Goal: Communication & Community: Answer question/provide support

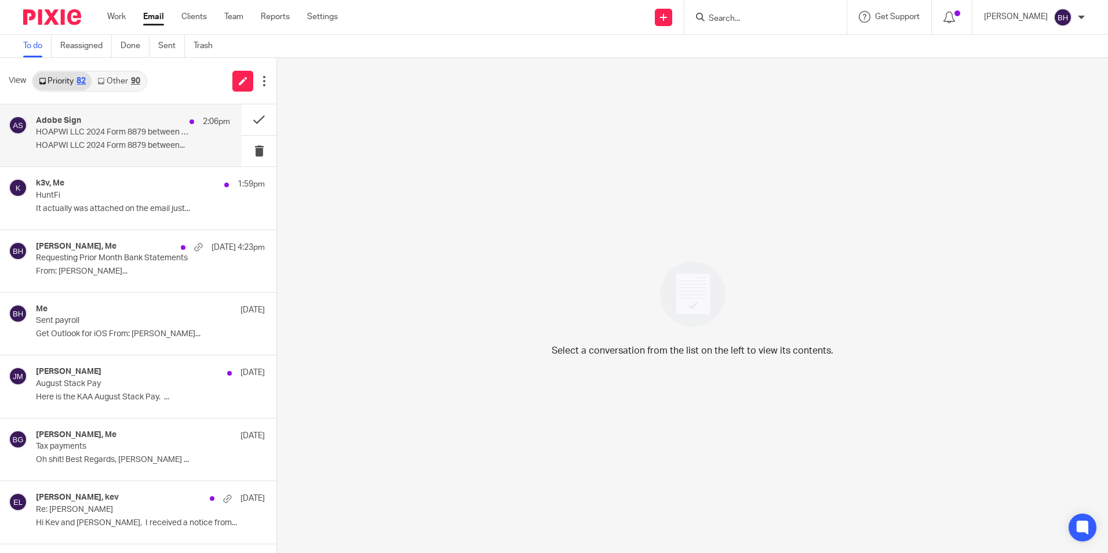
click at [89, 143] on p "HOAPWI LLC 2024 Form 8879 between..." at bounding box center [133, 146] width 194 height 10
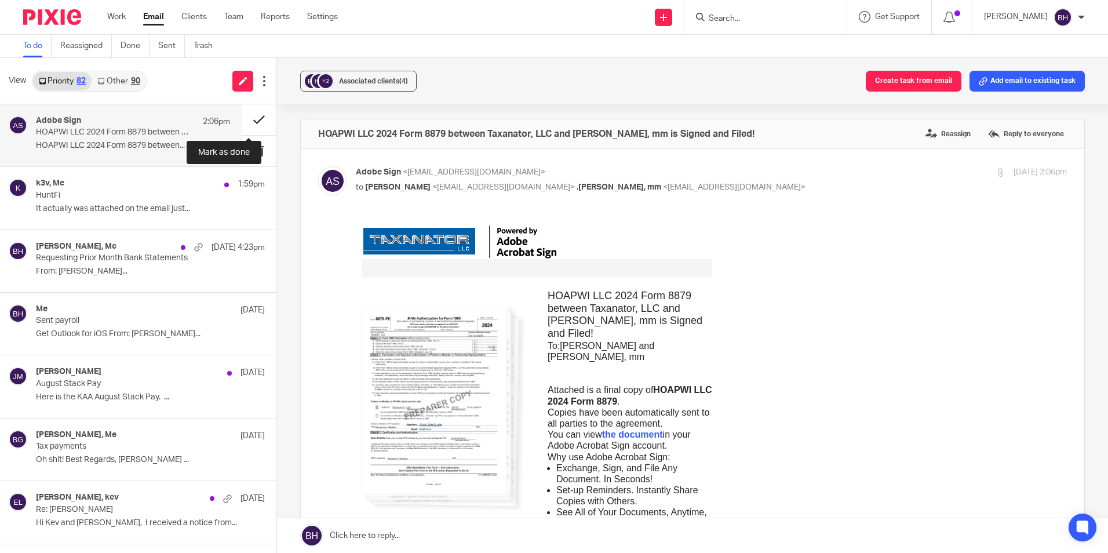
click at [246, 120] on button at bounding box center [259, 119] width 35 height 31
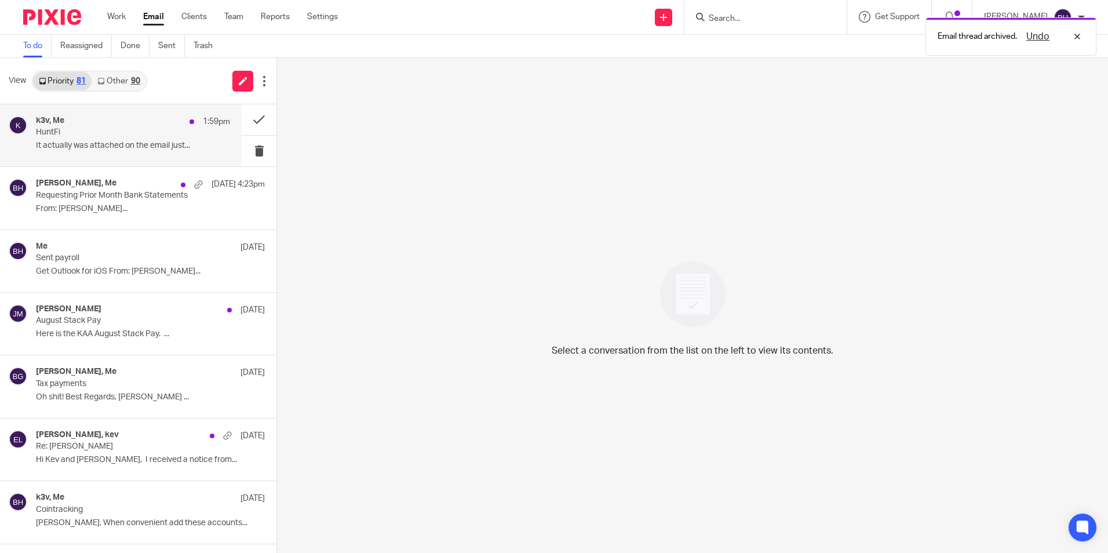
click at [125, 141] on p "It actually was attached on the email just..." at bounding box center [133, 146] width 194 height 10
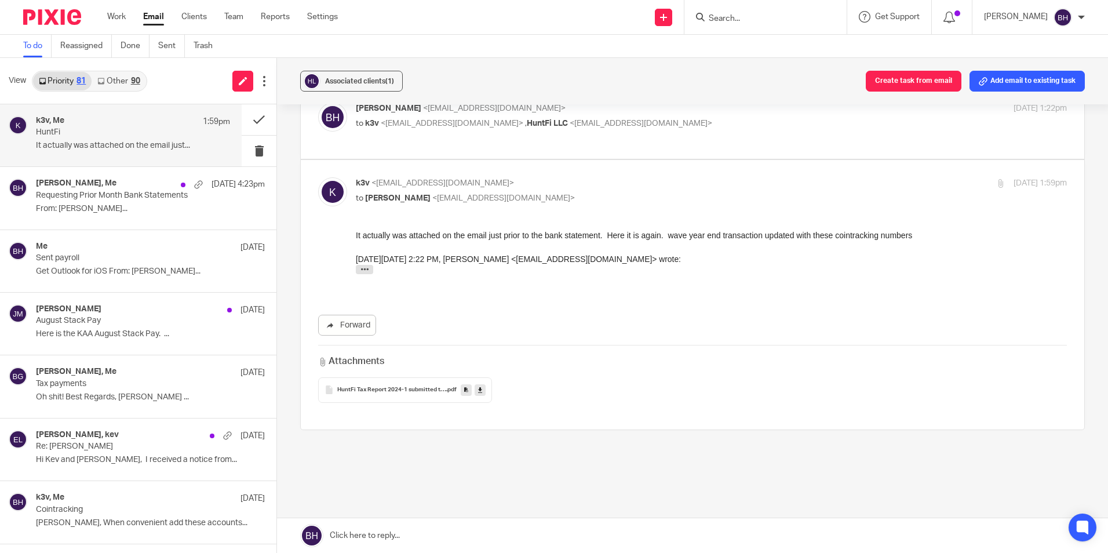
scroll to position [231, 0]
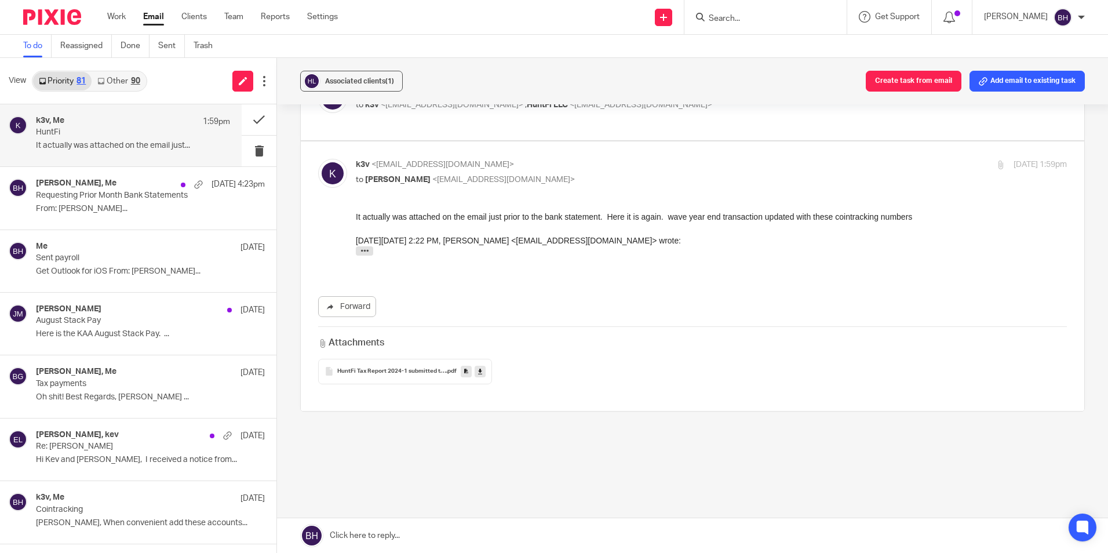
click at [478, 372] on icon at bounding box center [480, 371] width 4 height 9
click at [387, 134] on label at bounding box center [693, 104] width 784 height 74
click at [318, 84] on input "checkbox" at bounding box center [318, 83] width 1 height 1
checkbox input "true"
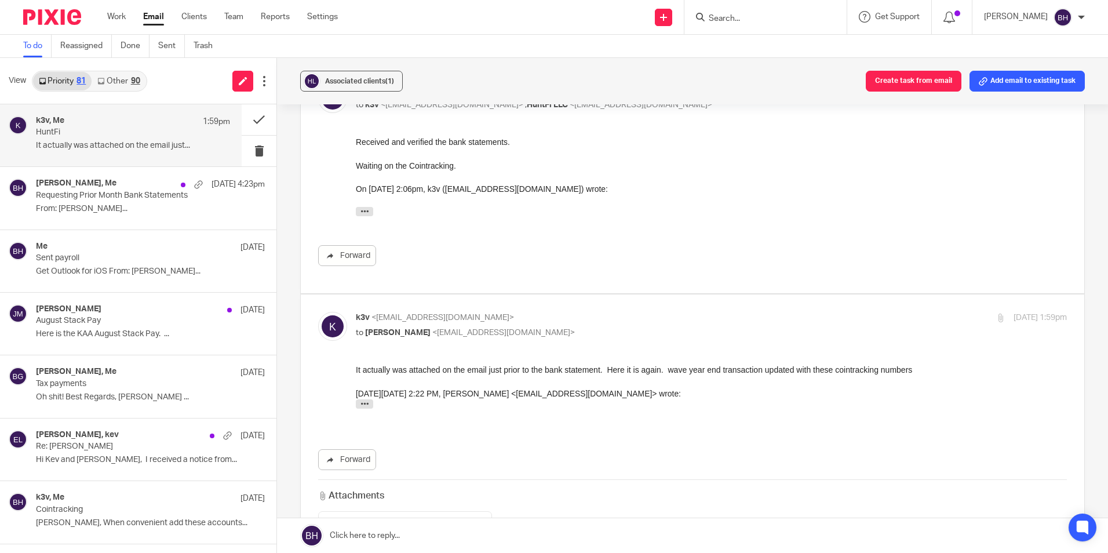
scroll to position [0, 0]
click at [406, 538] on link at bounding box center [692, 535] width 831 height 35
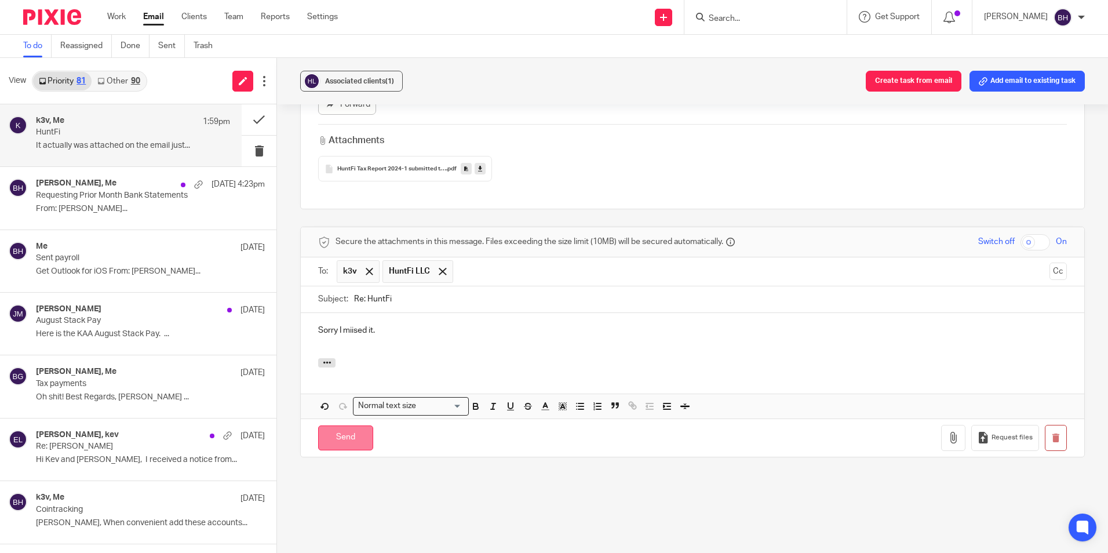
click at [352, 428] on input "Send" at bounding box center [345, 437] width 55 height 25
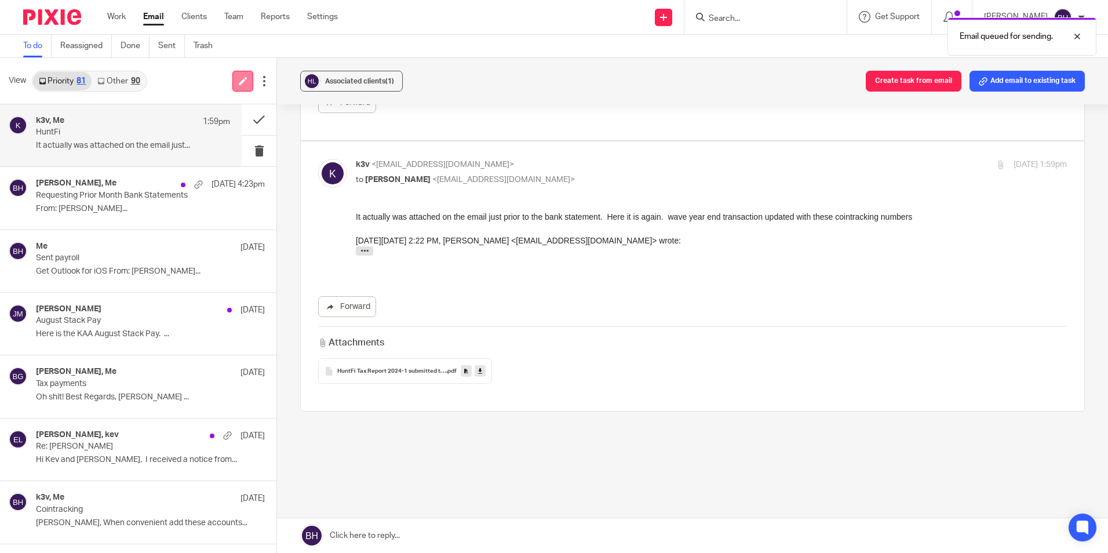
click at [243, 78] on icon at bounding box center [243, 81] width 9 height 9
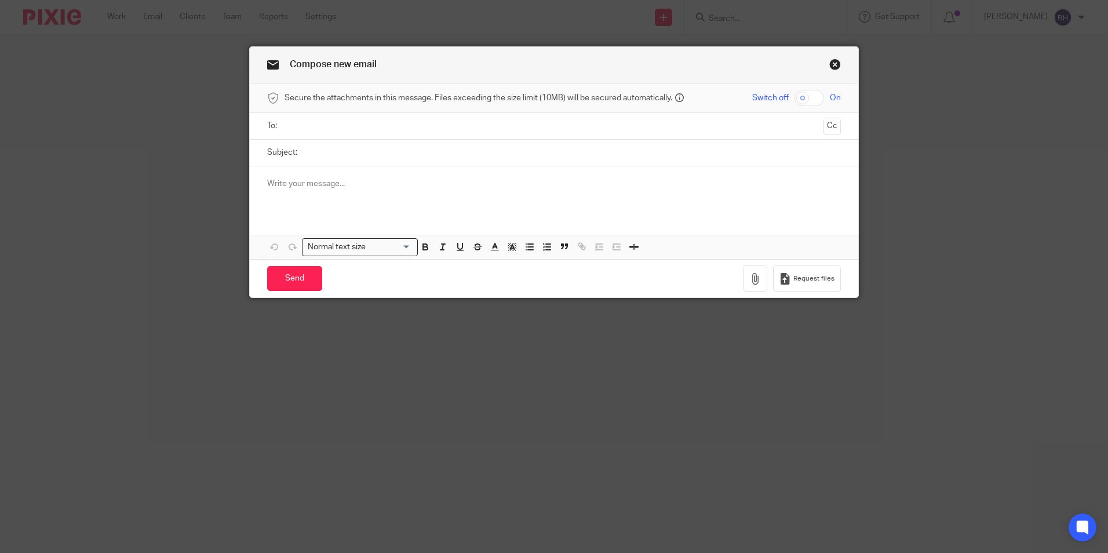
click at [830, 65] on link "Close this dialog window" at bounding box center [836, 67] width 12 height 16
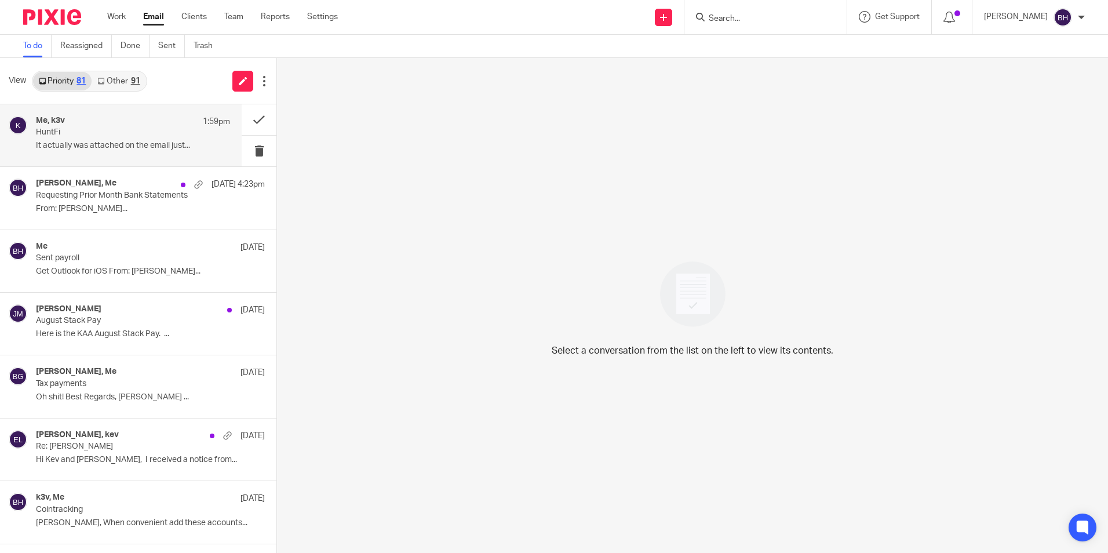
click at [101, 133] on p "HuntFi" at bounding box center [113, 133] width 155 height 10
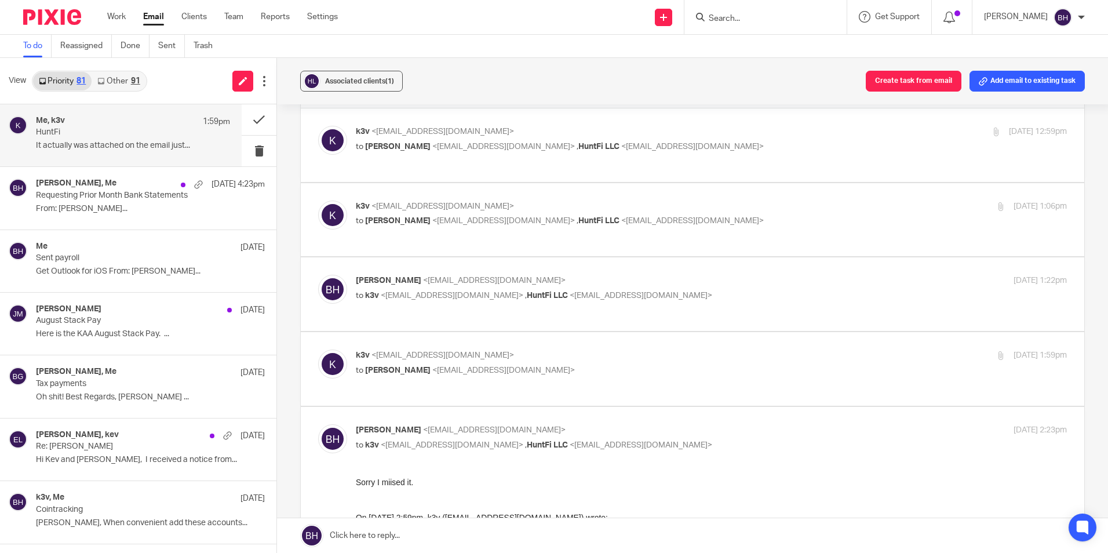
scroll to position [58, 0]
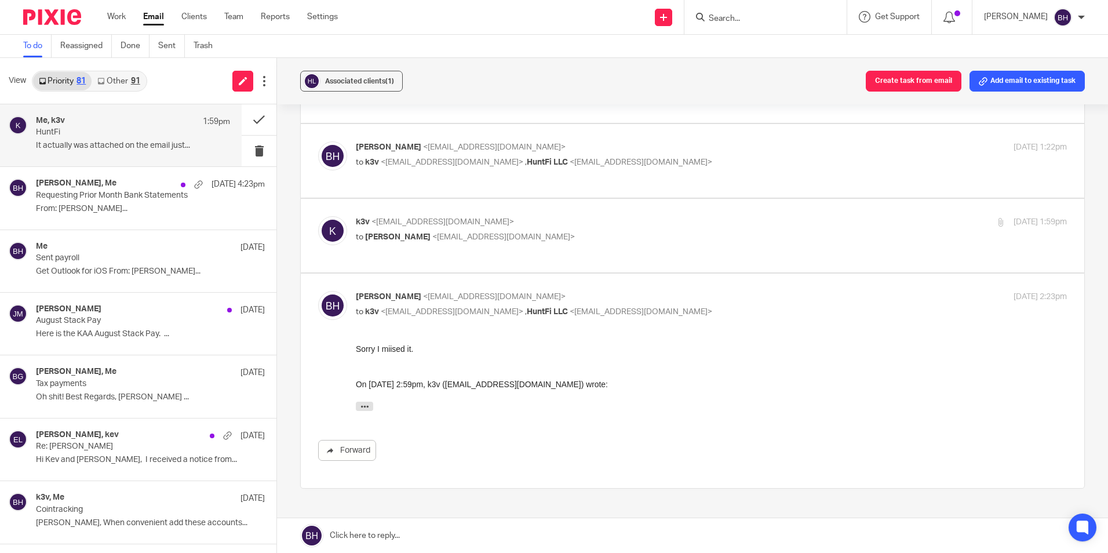
click at [427, 530] on link at bounding box center [692, 535] width 831 height 35
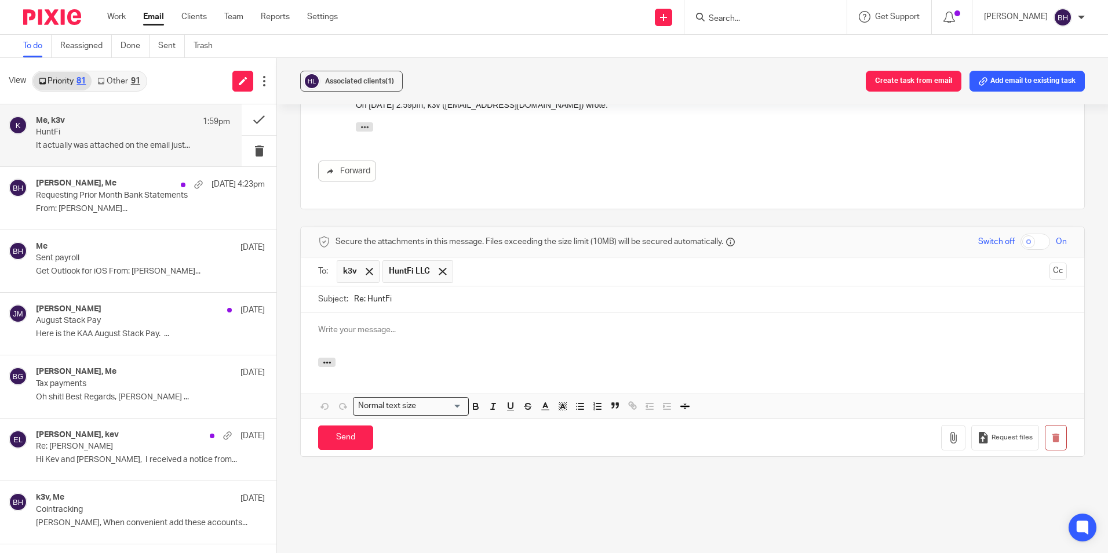
click at [362, 324] on p at bounding box center [692, 330] width 749 height 12
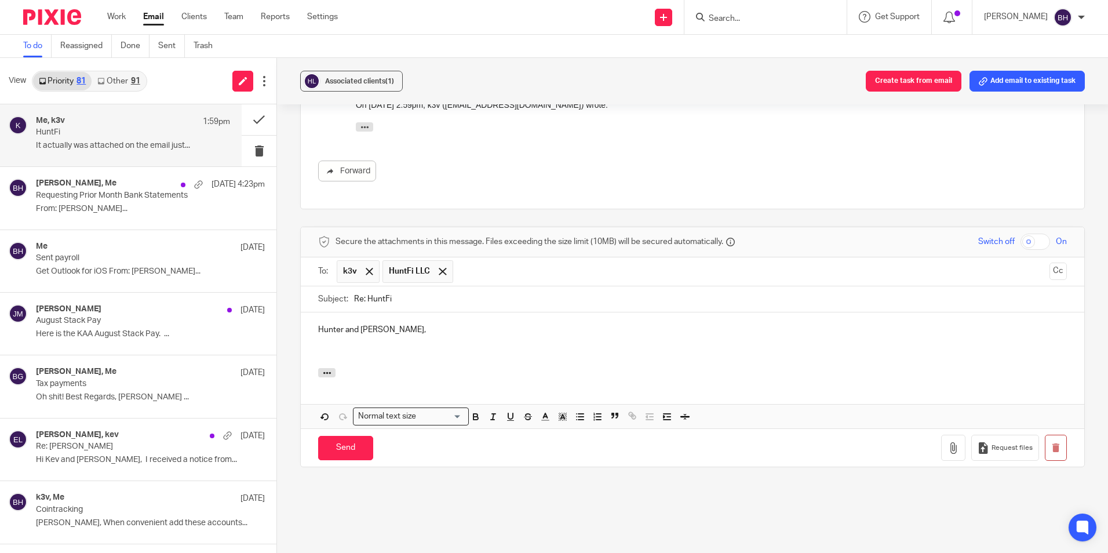
click at [318, 348] on p at bounding box center [692, 354] width 749 height 12
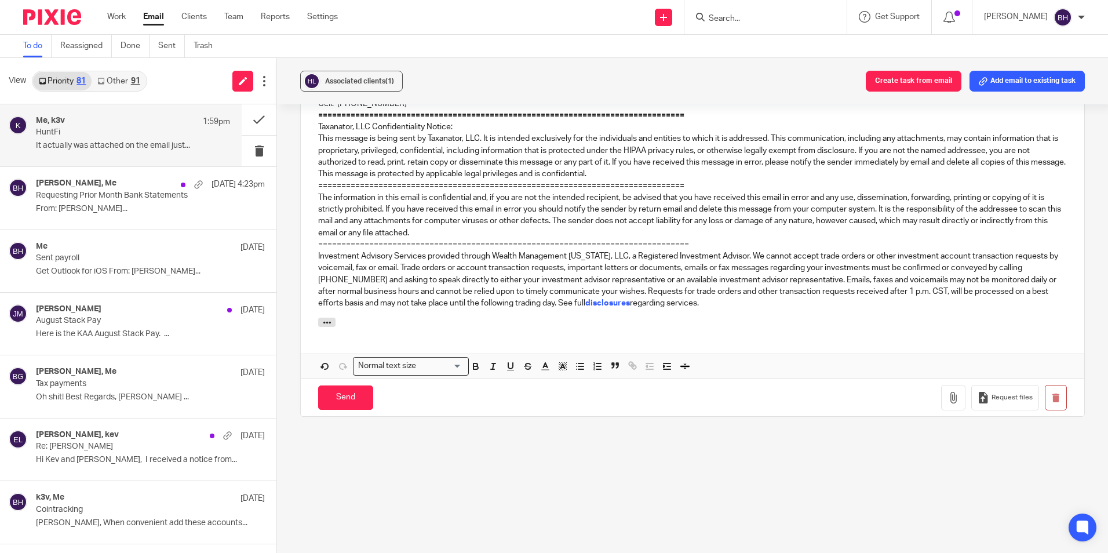
scroll to position [826, 0]
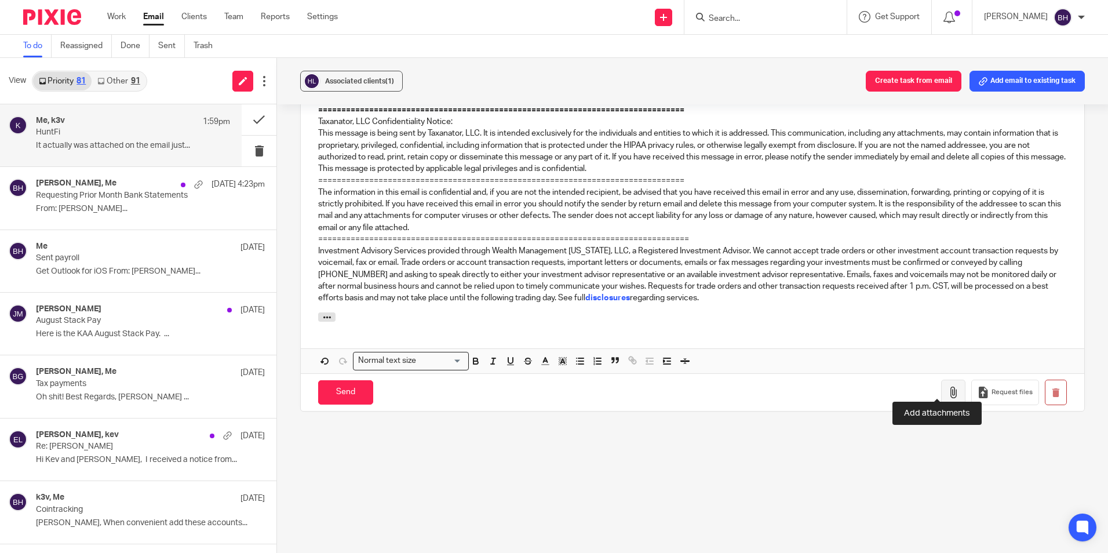
click at [948, 387] on icon "button" at bounding box center [954, 393] width 12 height 12
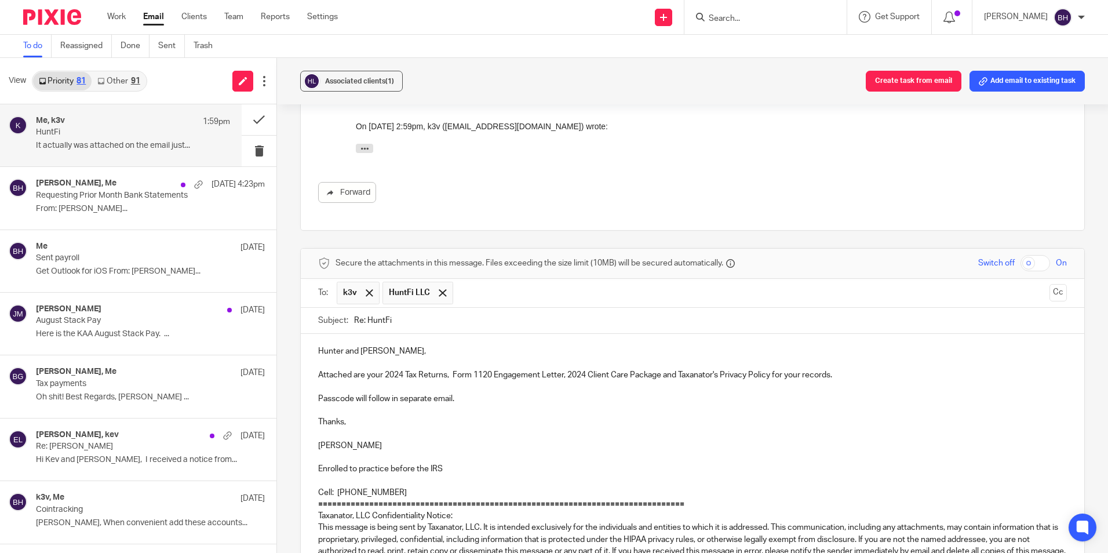
scroll to position [420, 0]
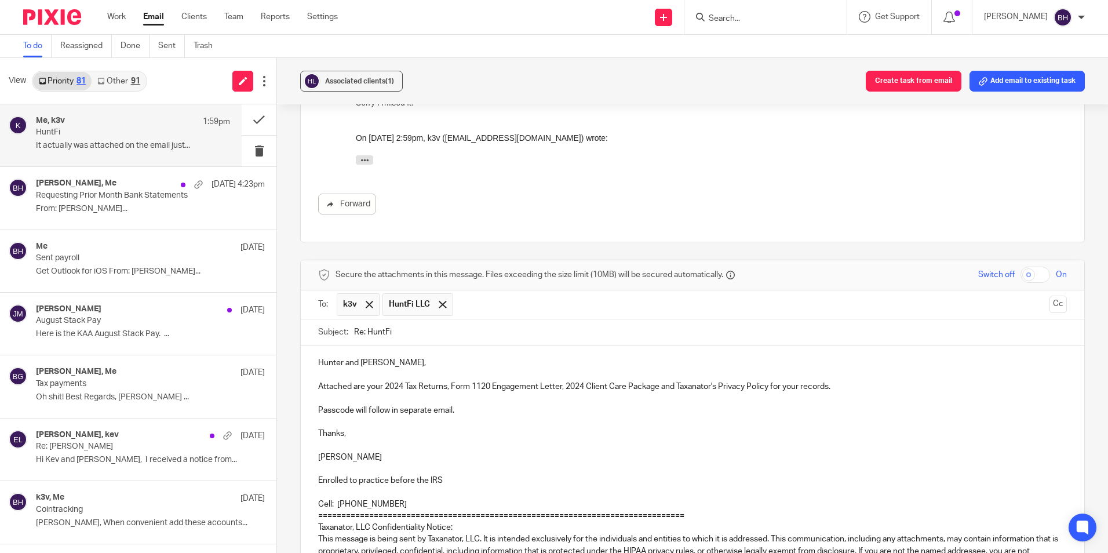
click at [1021, 267] on input "checkbox" at bounding box center [1036, 275] width 30 height 16
checkbox input "true"
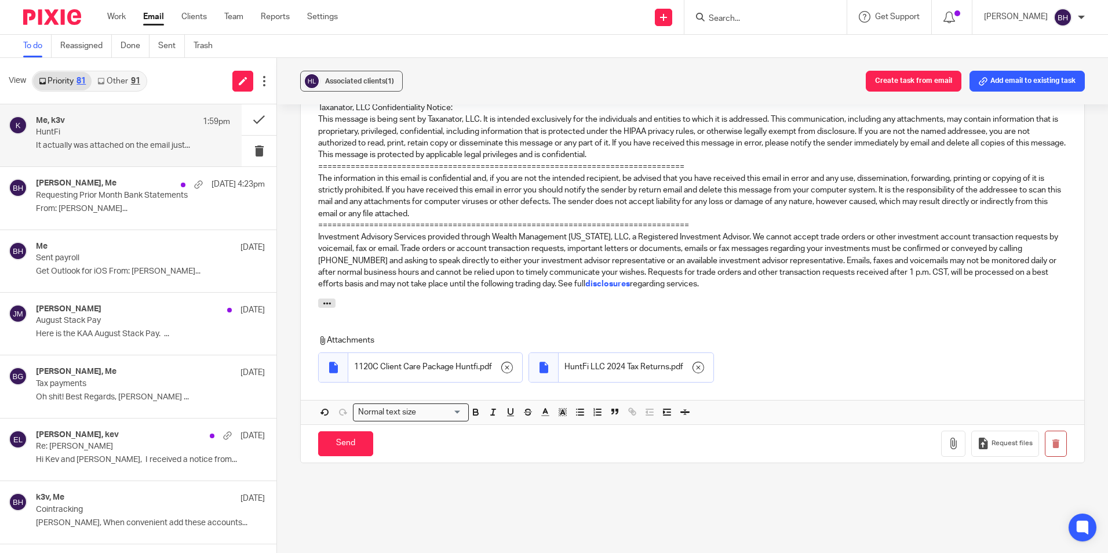
scroll to position [884, 0]
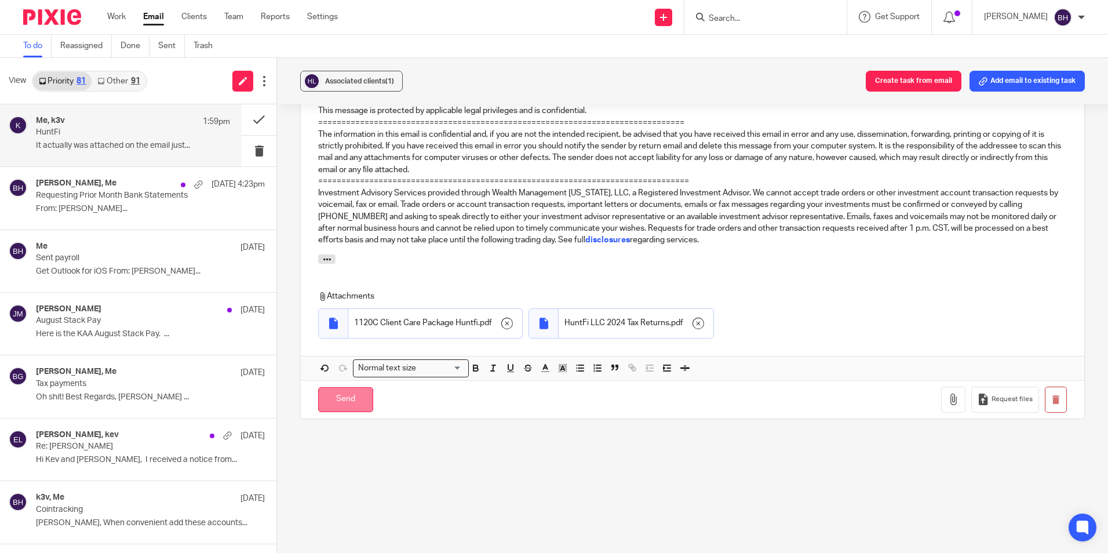
click at [362, 391] on input "Send" at bounding box center [345, 399] width 55 height 25
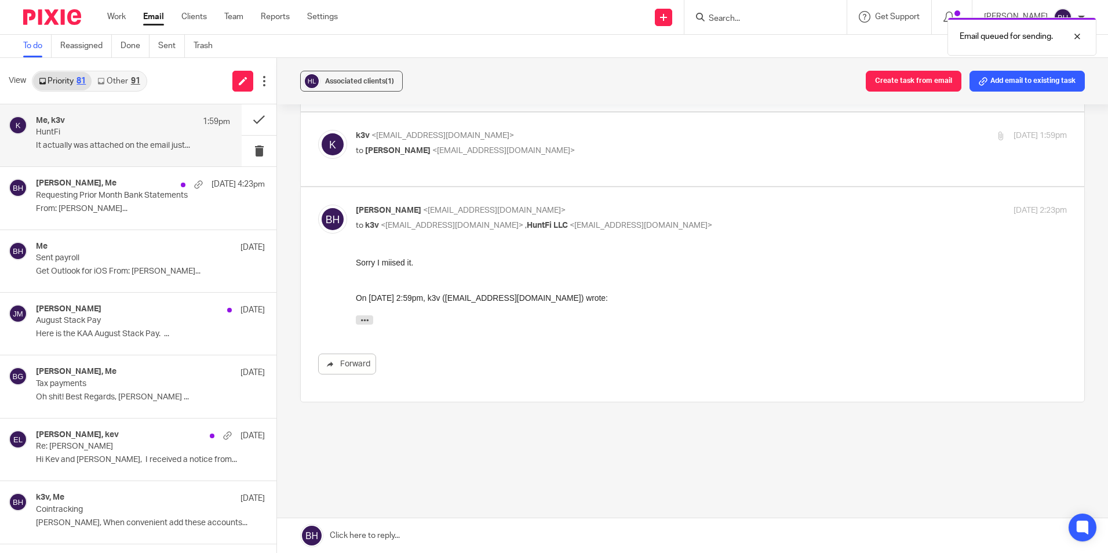
scroll to position [250, 0]
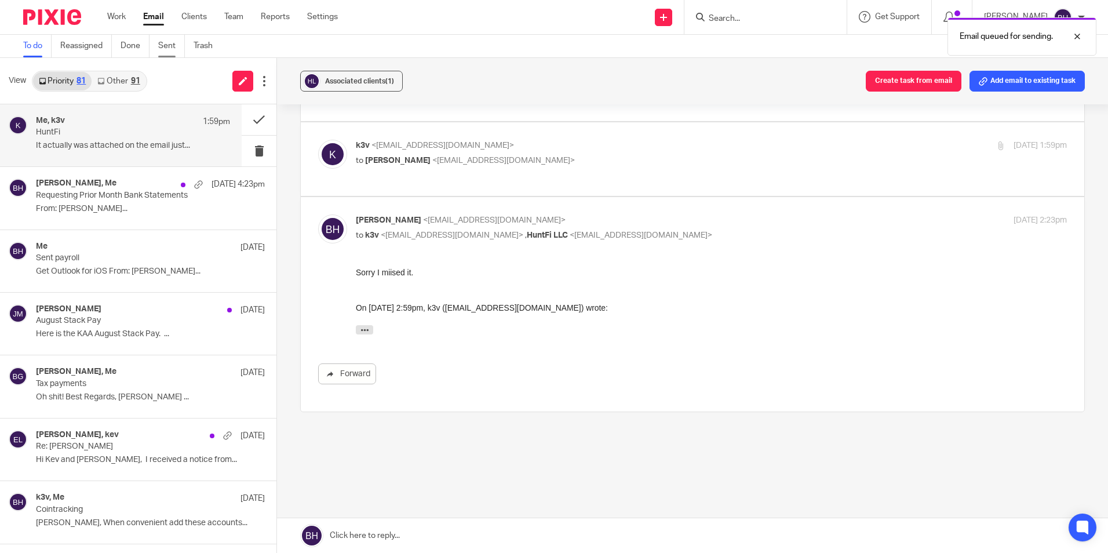
click at [166, 43] on link "Sent" at bounding box center [171, 46] width 27 height 23
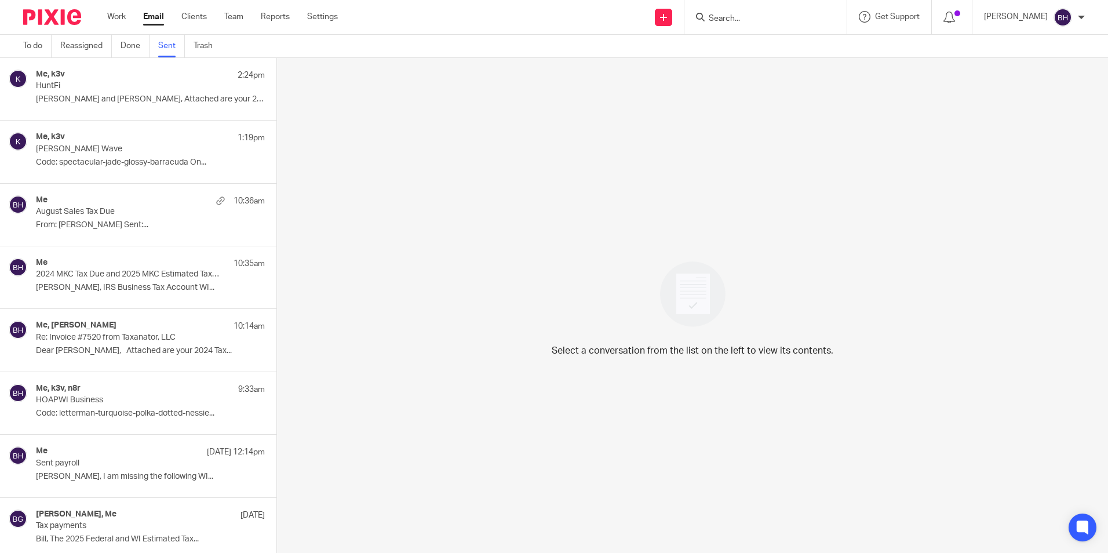
click at [183, 88] on p "HuntFi" at bounding box center [127, 86] width 183 height 10
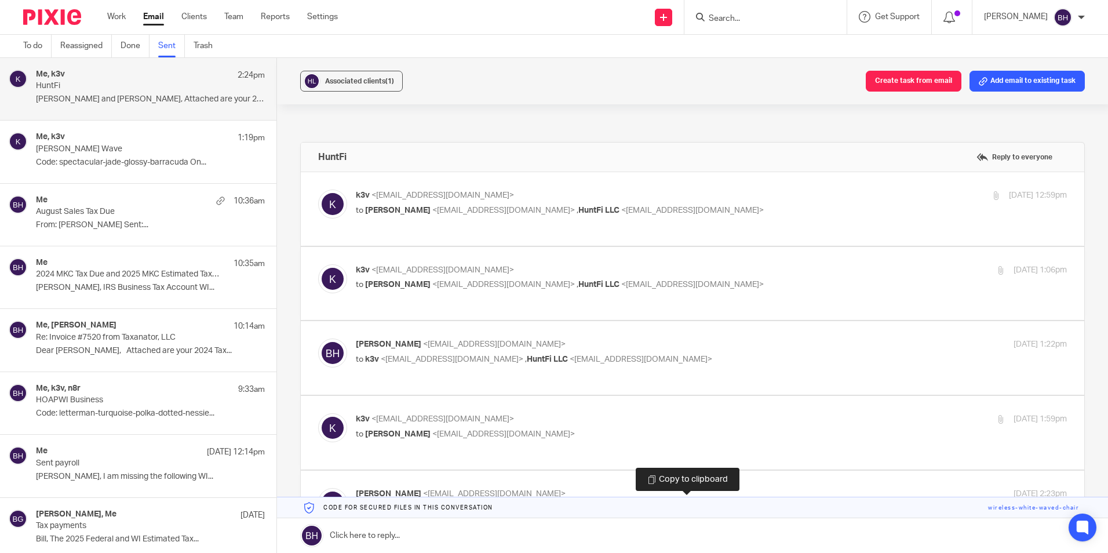
click at [457, 507] on link at bounding box center [692, 507] width 831 height 21
drag, startPoint x: 457, startPoint y: 507, endPoint x: 454, endPoint y: 529, distance: 22.3
click at [454, 529] on link at bounding box center [692, 535] width 831 height 35
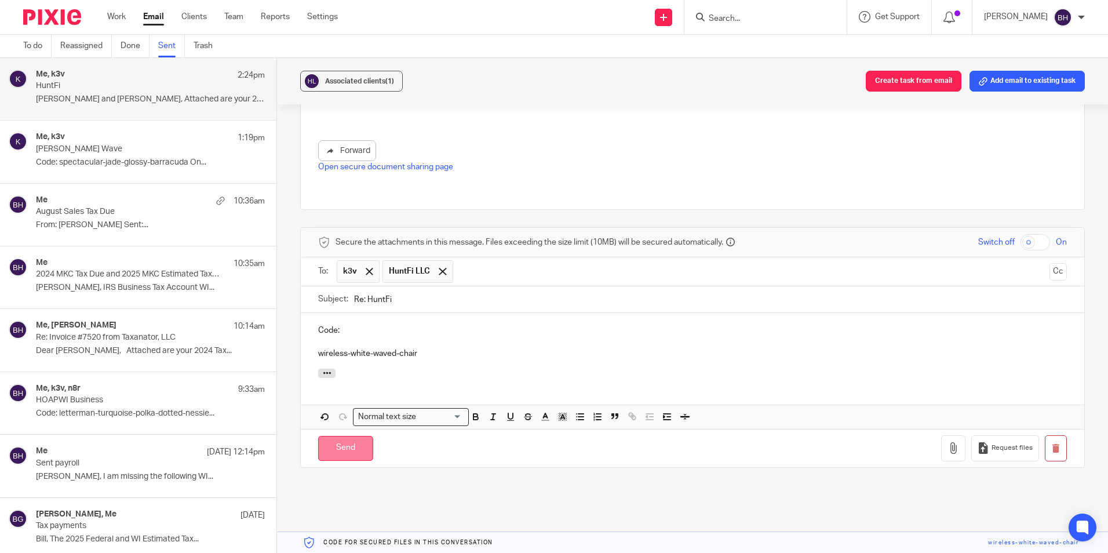
click at [343, 440] on input "Send" at bounding box center [345, 448] width 55 height 25
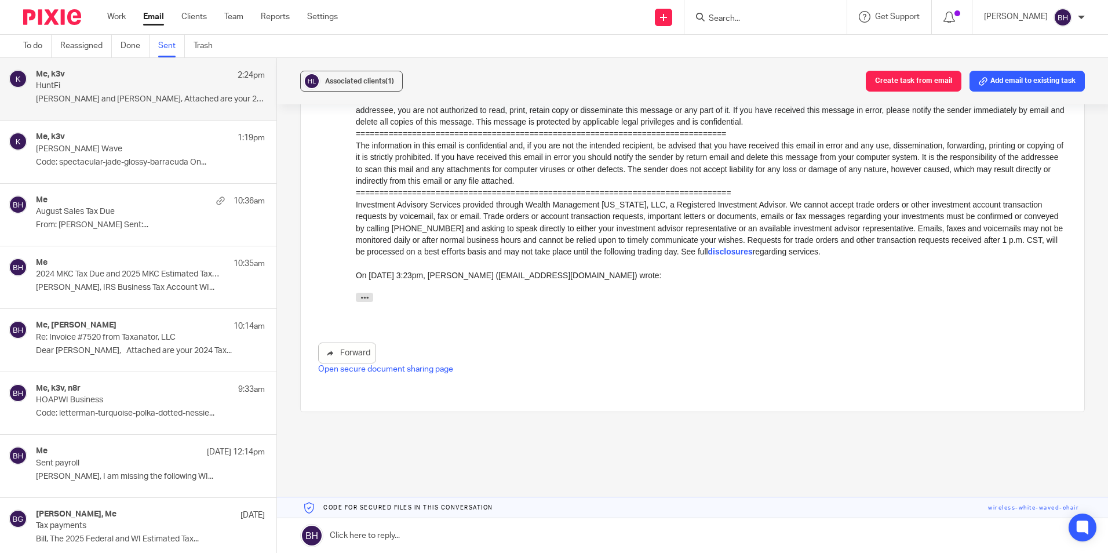
scroll to position [710, 0]
click at [29, 45] on link "To do" at bounding box center [37, 46] width 28 height 23
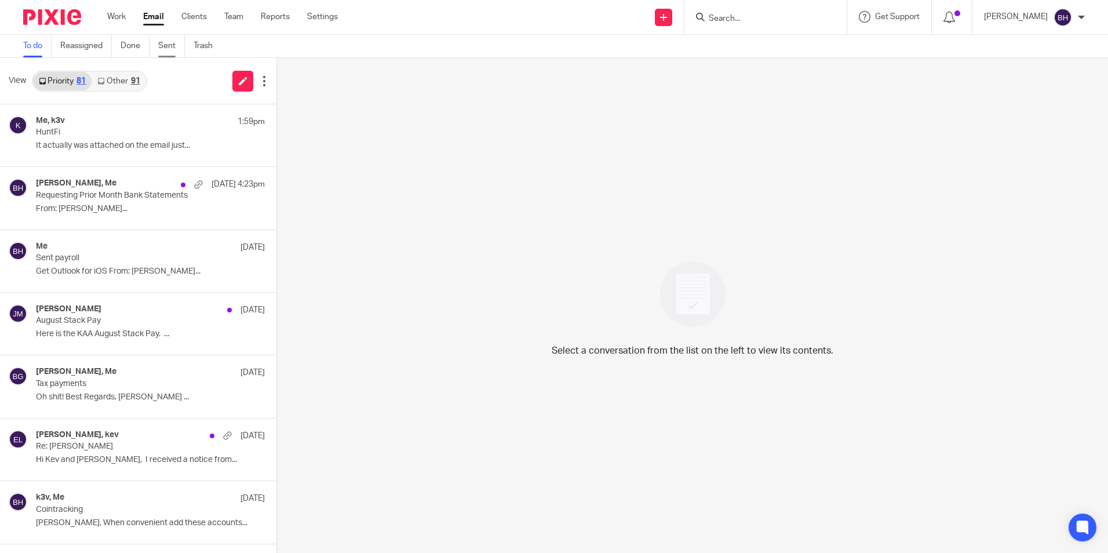
click at [169, 46] on link "Sent" at bounding box center [171, 46] width 27 height 23
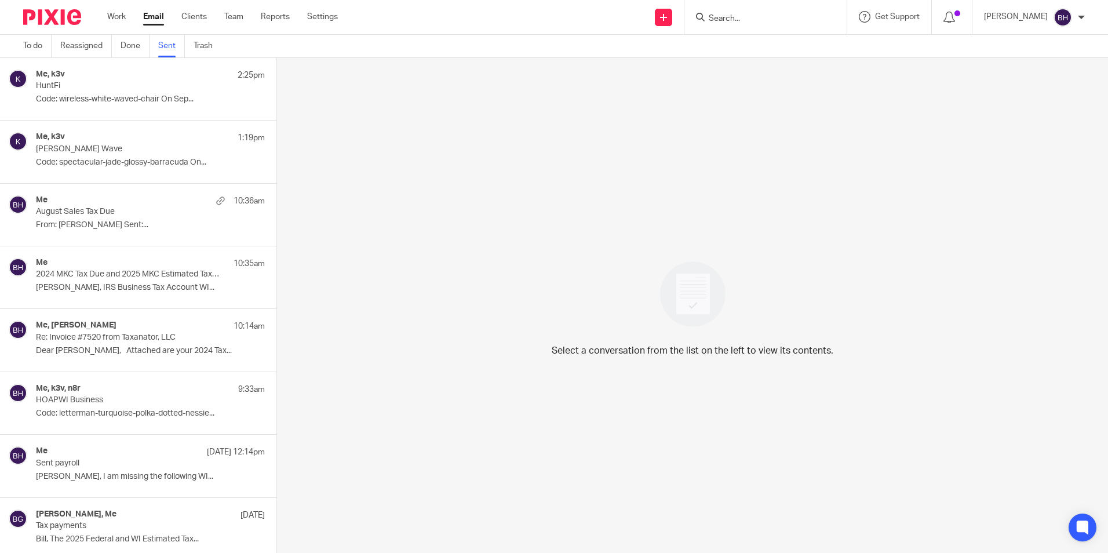
click at [132, 79] on div "Me, k3v 2:25pm" at bounding box center [150, 76] width 229 height 12
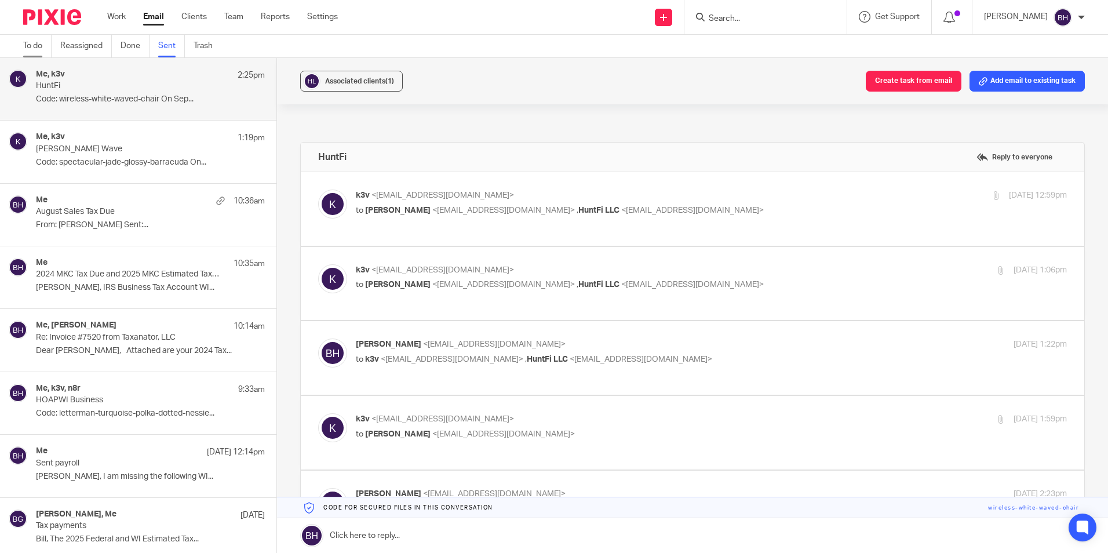
click at [38, 46] on link "To do" at bounding box center [37, 46] width 28 height 23
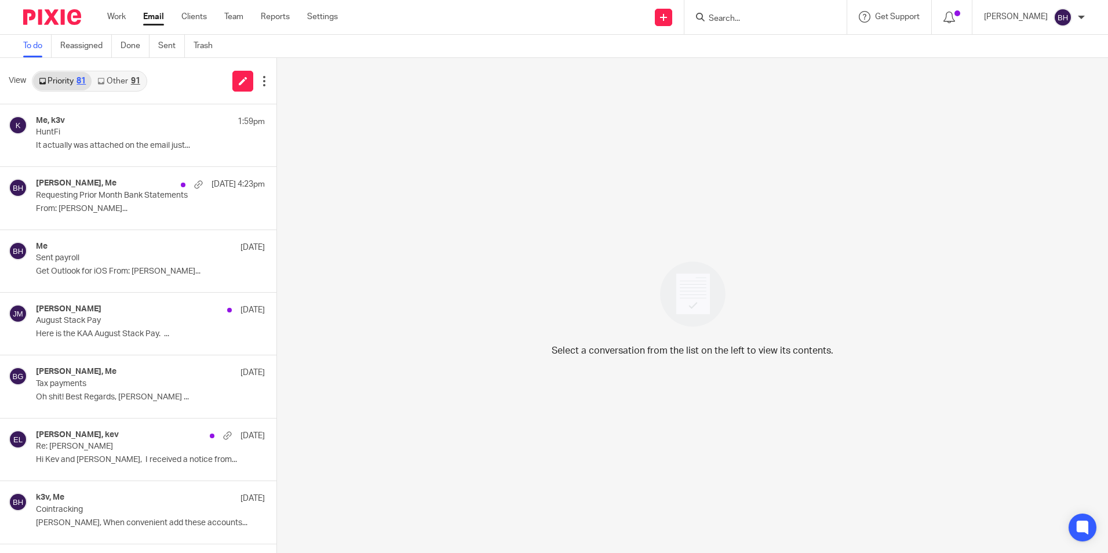
click at [110, 80] on link "Other 91" at bounding box center [119, 81] width 54 height 19
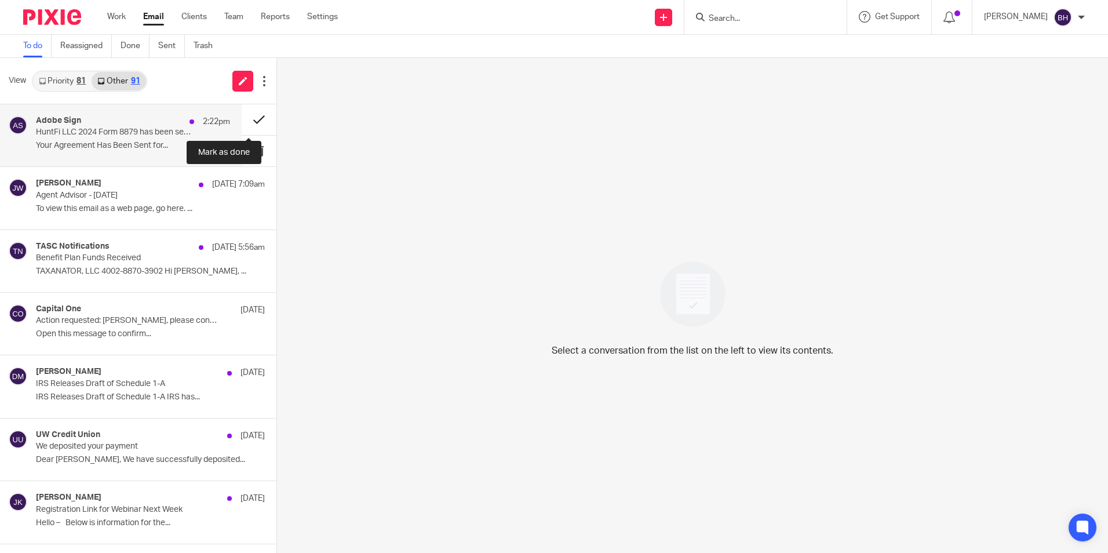
click at [249, 119] on button at bounding box center [259, 119] width 35 height 31
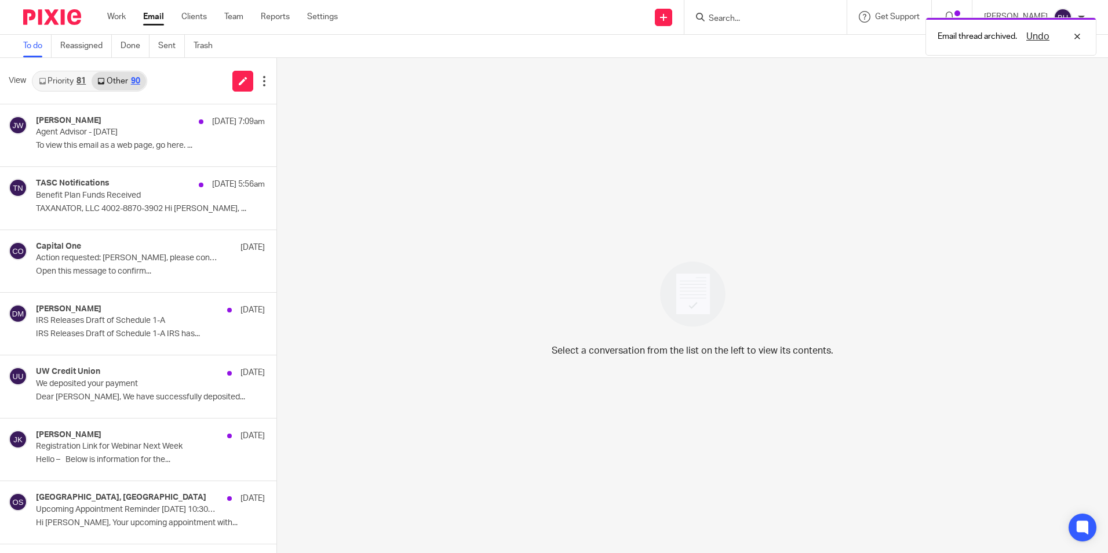
click at [82, 79] on div "81" at bounding box center [81, 81] width 9 height 8
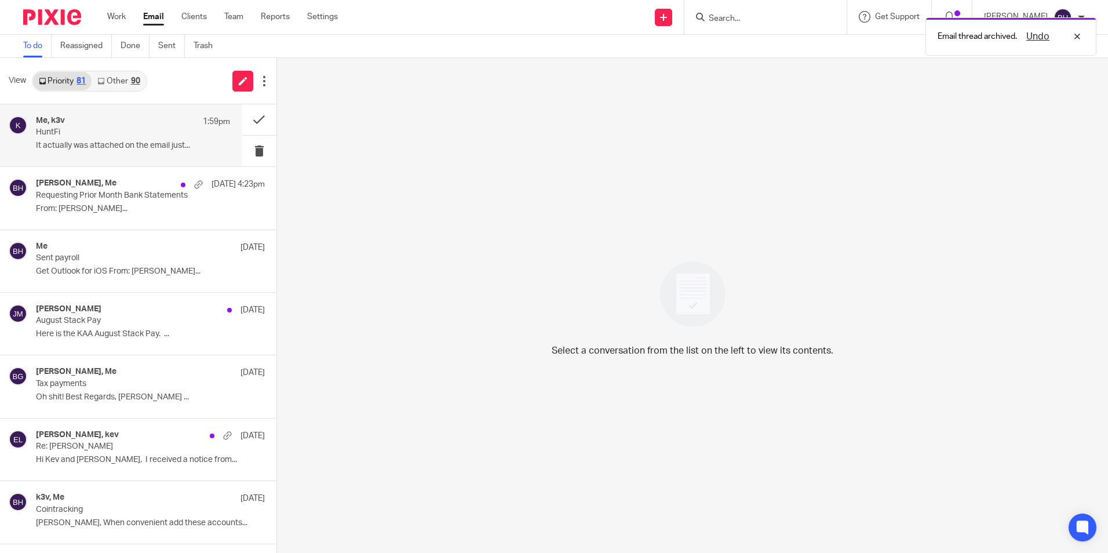
click at [89, 127] on div "Me, k3v 1:59pm" at bounding box center [133, 122] width 194 height 12
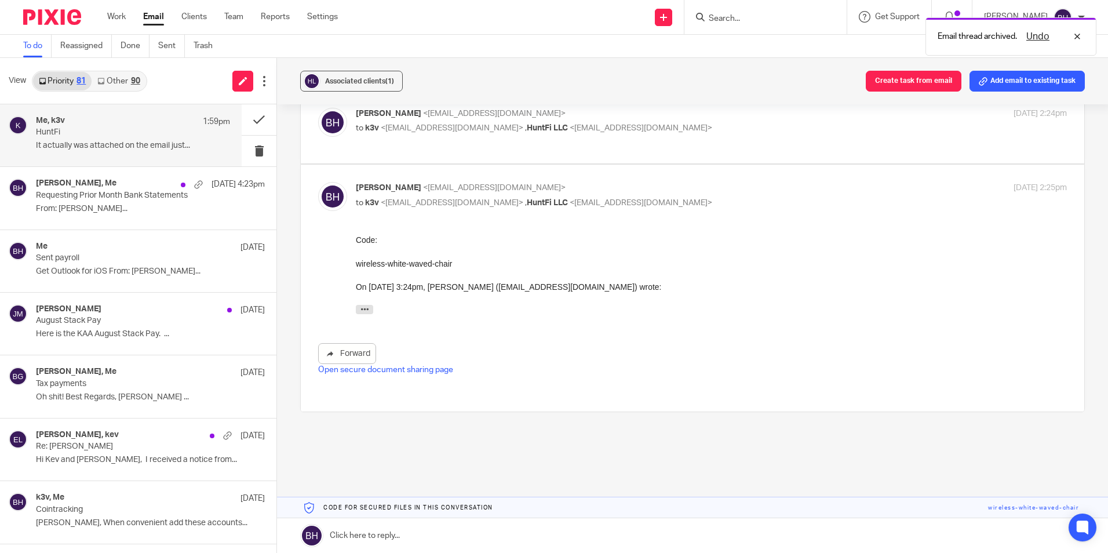
scroll to position [456, 0]
click at [249, 119] on button at bounding box center [259, 119] width 35 height 31
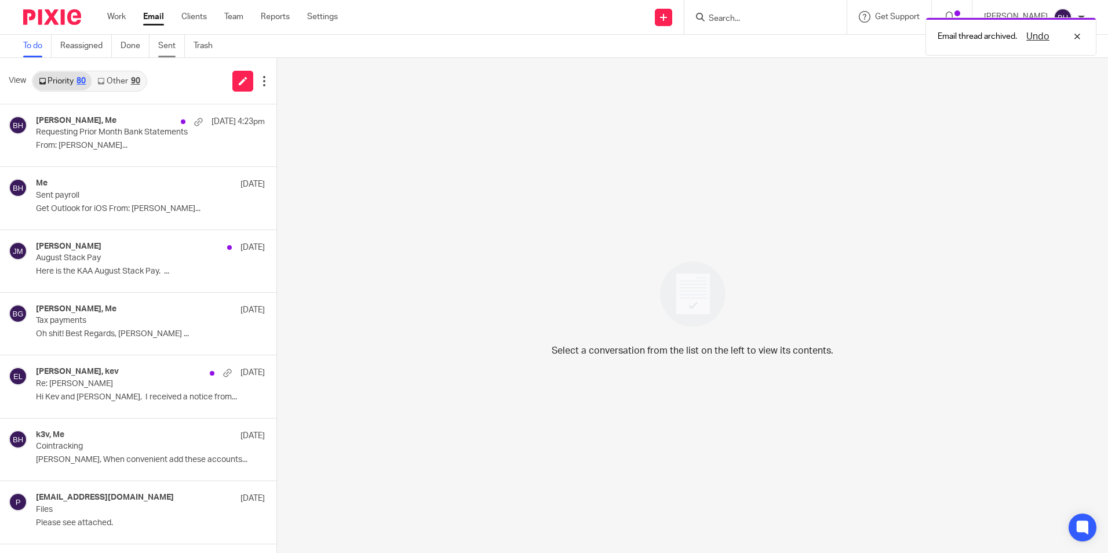
click at [176, 43] on link "Sent" at bounding box center [171, 46] width 27 height 23
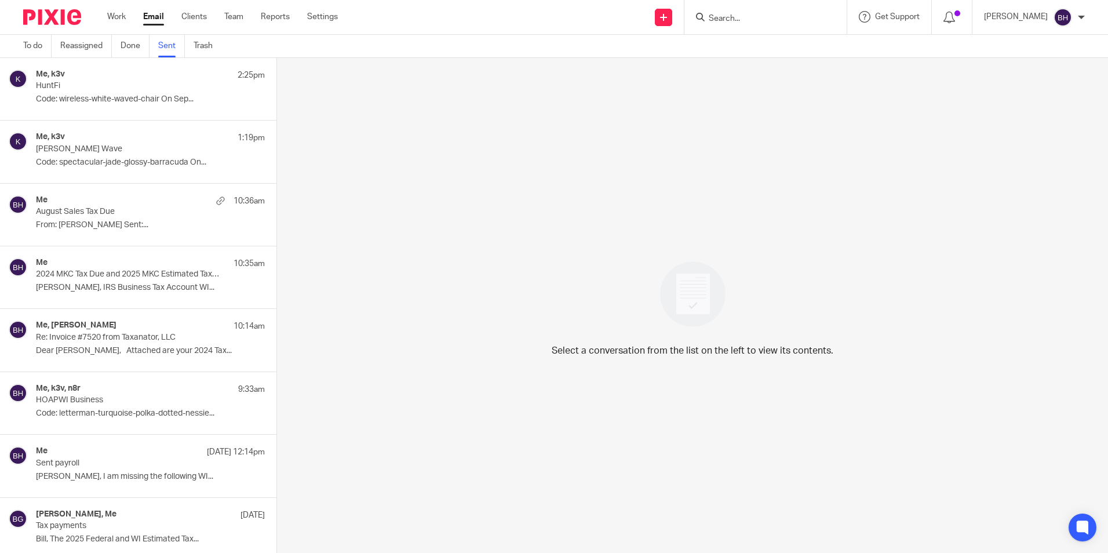
click at [169, 154] on div "Me, k3v 1:19pm [PERSON_NAME] Wave Code: spectacular-jade-glossy-barracuda On..." at bounding box center [150, 151] width 229 height 39
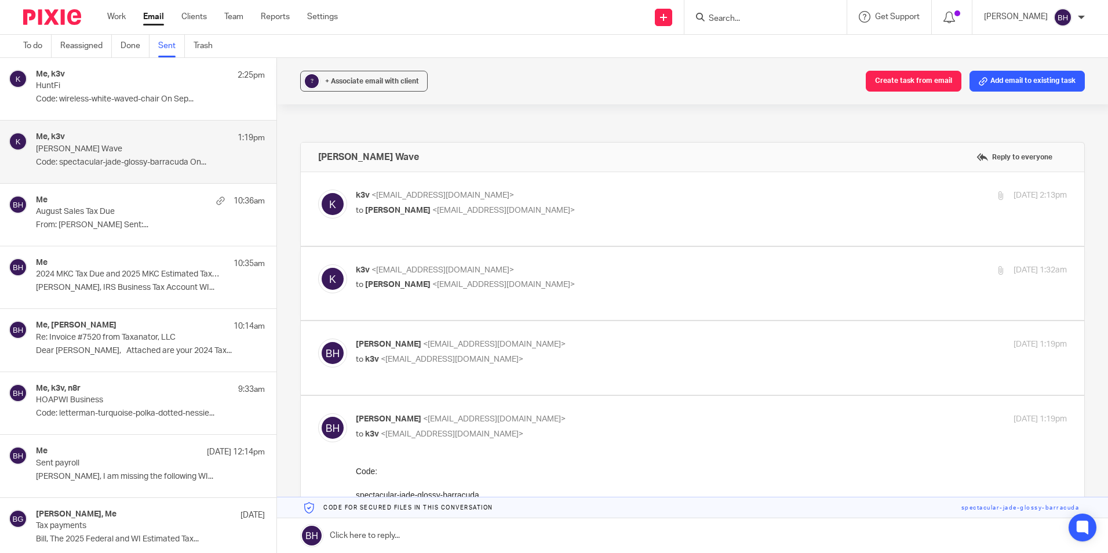
click at [521, 354] on p "to k3v <[EMAIL_ADDRESS][DOMAIN_NAME]>" at bounding box center [593, 360] width 474 height 12
checkbox input "true"
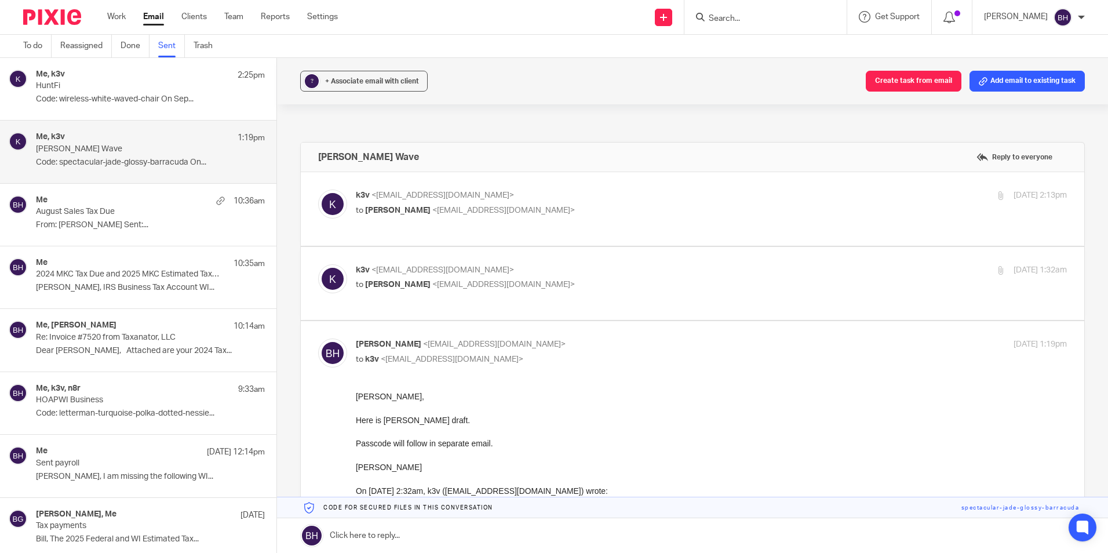
click at [107, 101] on p "Code: wireless-white-waved-chair On Sep..." at bounding box center [150, 99] width 229 height 10
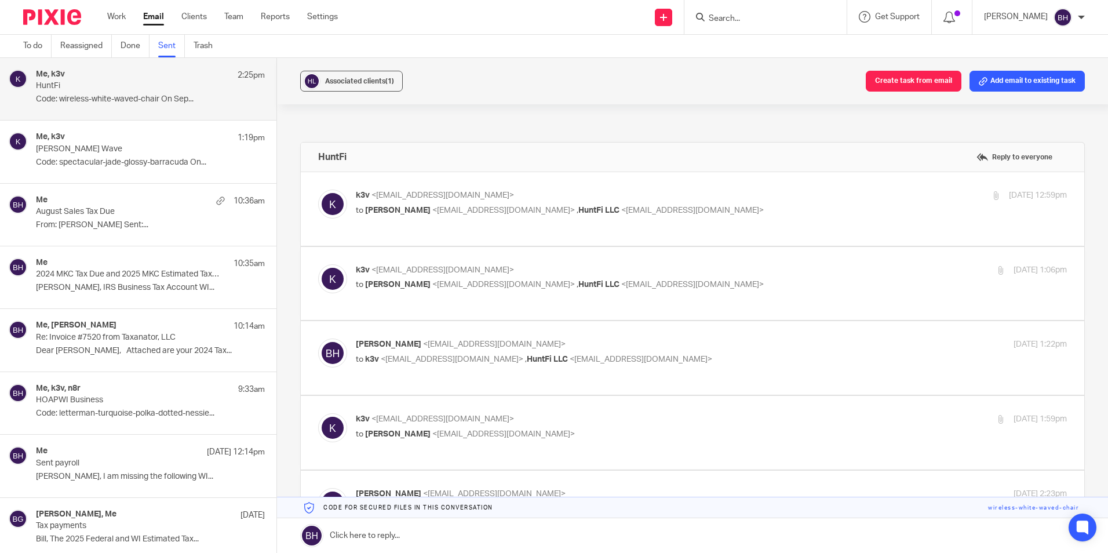
click at [376, 541] on link at bounding box center [692, 535] width 831 height 35
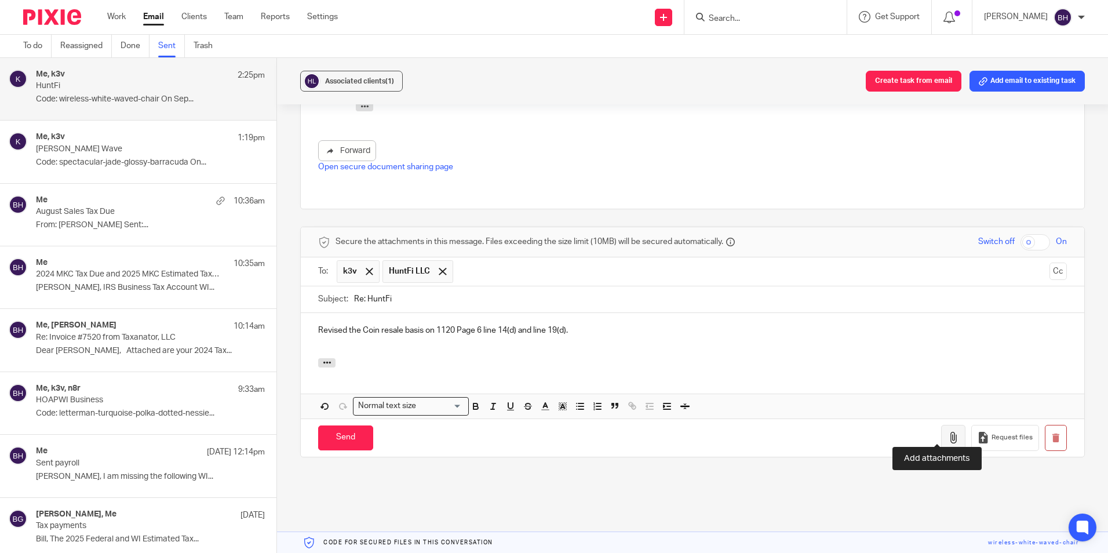
click at [948, 432] on icon "button" at bounding box center [954, 438] width 12 height 12
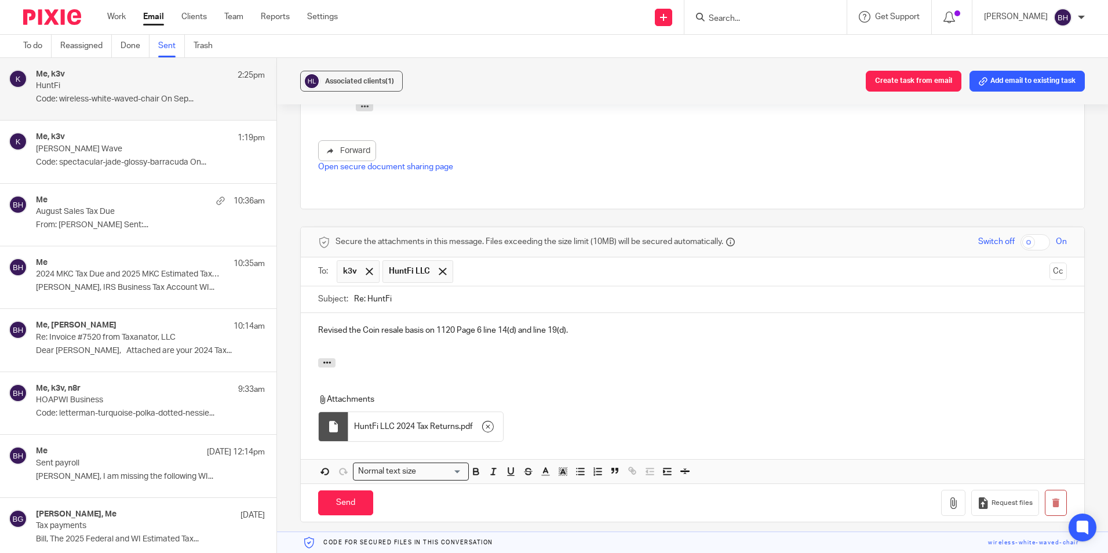
click at [1022, 234] on input "checkbox" at bounding box center [1036, 242] width 30 height 16
checkbox input "true"
click at [361, 490] on input "Send" at bounding box center [345, 502] width 55 height 25
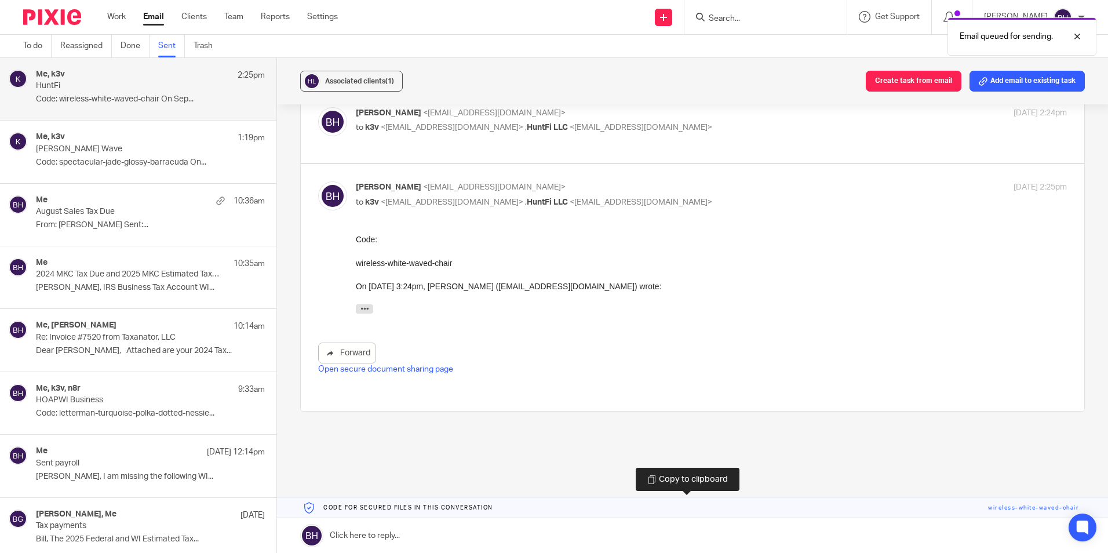
click at [363, 503] on link at bounding box center [692, 507] width 831 height 21
drag, startPoint x: 363, startPoint y: 503, endPoint x: 363, endPoint y: 534, distance: 31.3
click at [363, 534] on link at bounding box center [692, 535] width 831 height 35
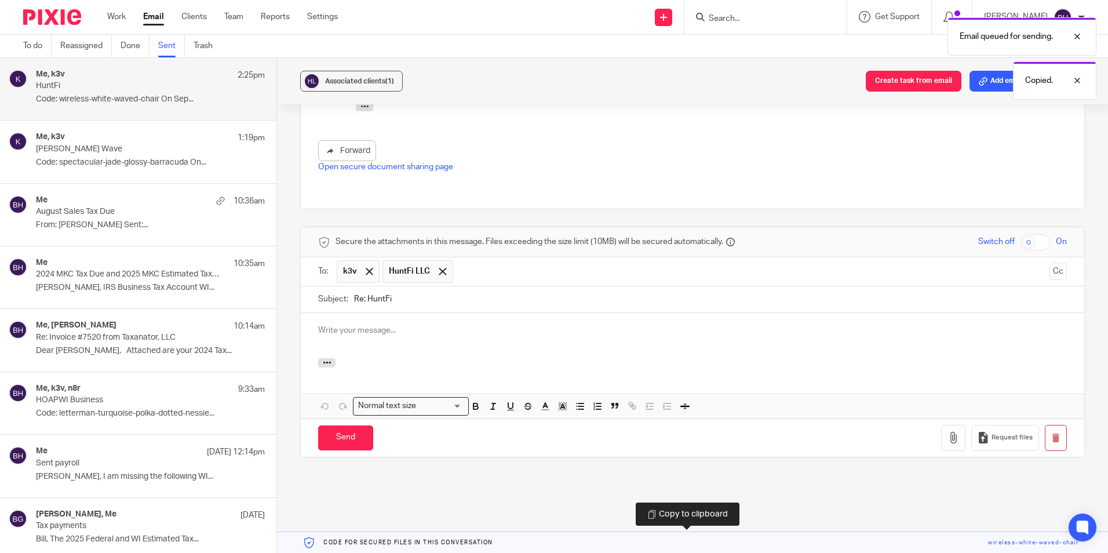
scroll to position [0, 0]
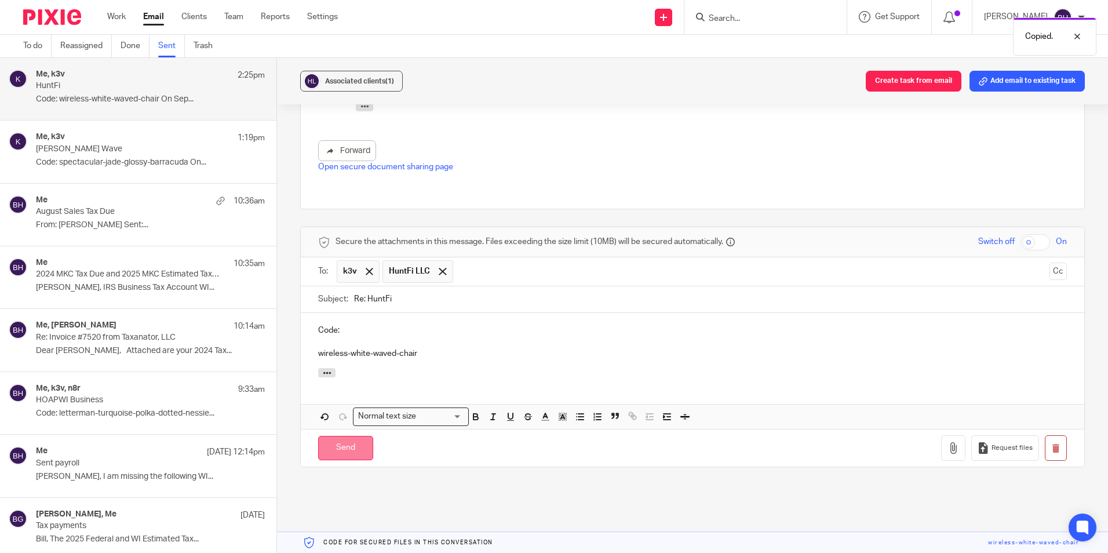
click at [338, 439] on input "Send" at bounding box center [345, 448] width 55 height 25
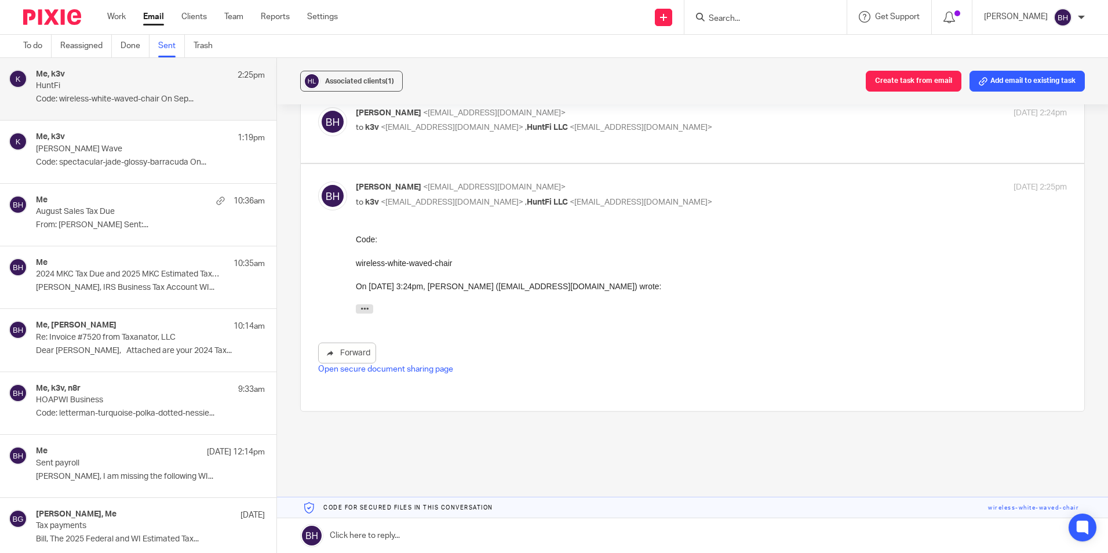
scroll to position [453, 0]
click at [37, 43] on link "To do" at bounding box center [37, 46] width 28 height 23
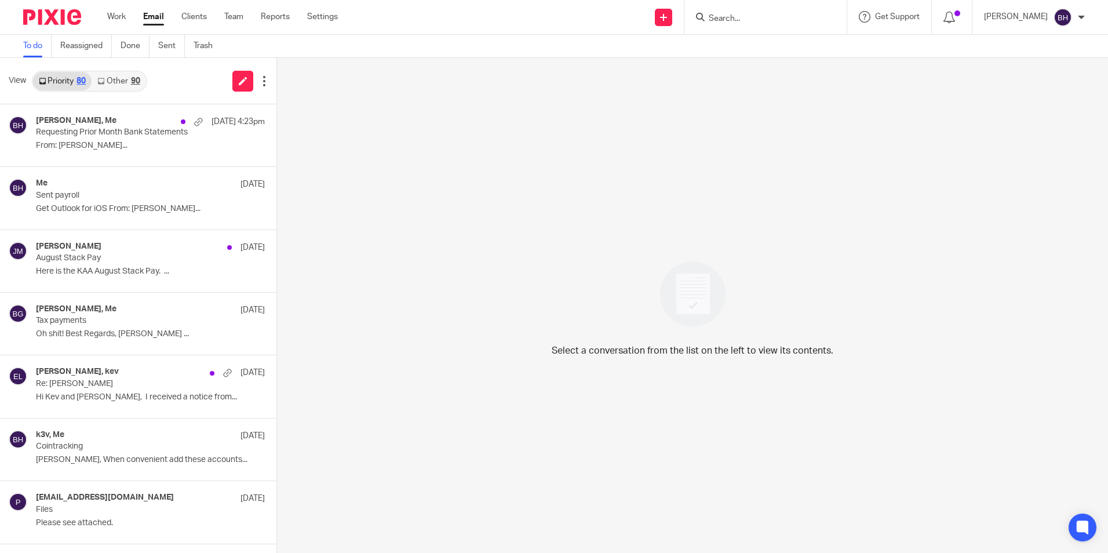
click at [131, 79] on div "90" at bounding box center [135, 81] width 9 height 8
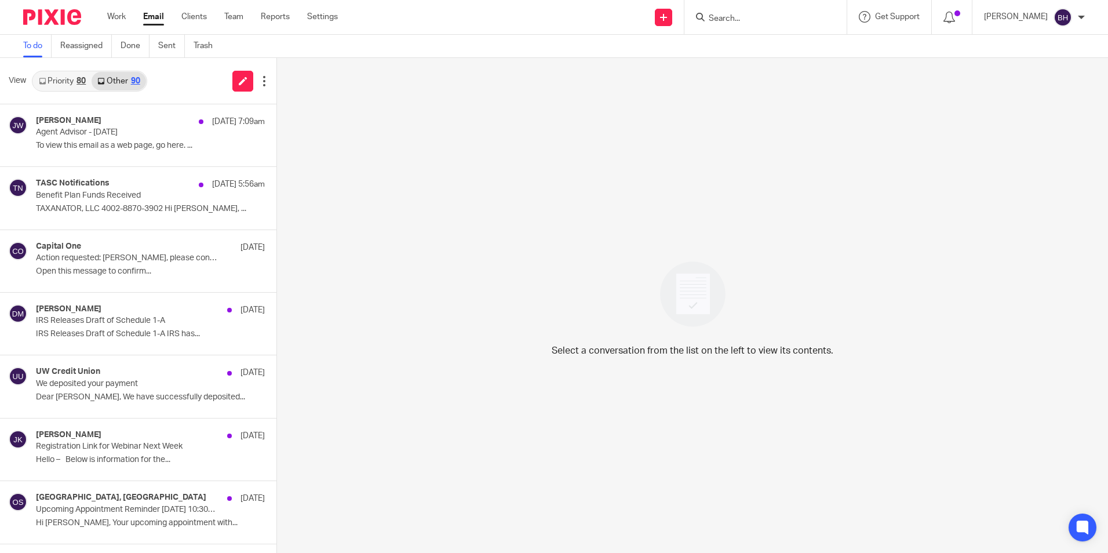
click at [59, 83] on link "Priority 80" at bounding box center [62, 81] width 59 height 19
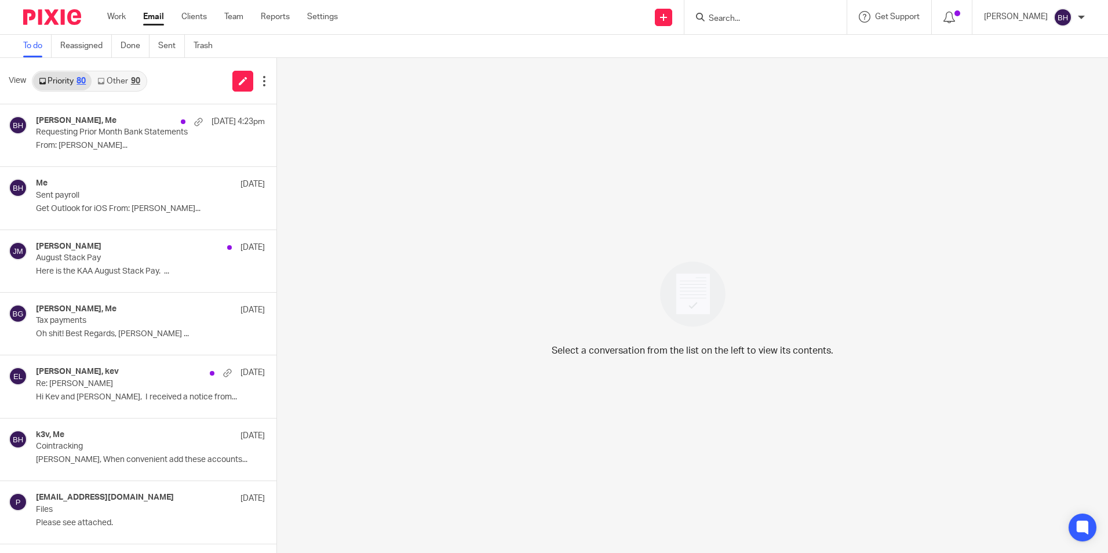
click at [774, 22] on input "Search" at bounding box center [760, 19] width 104 height 10
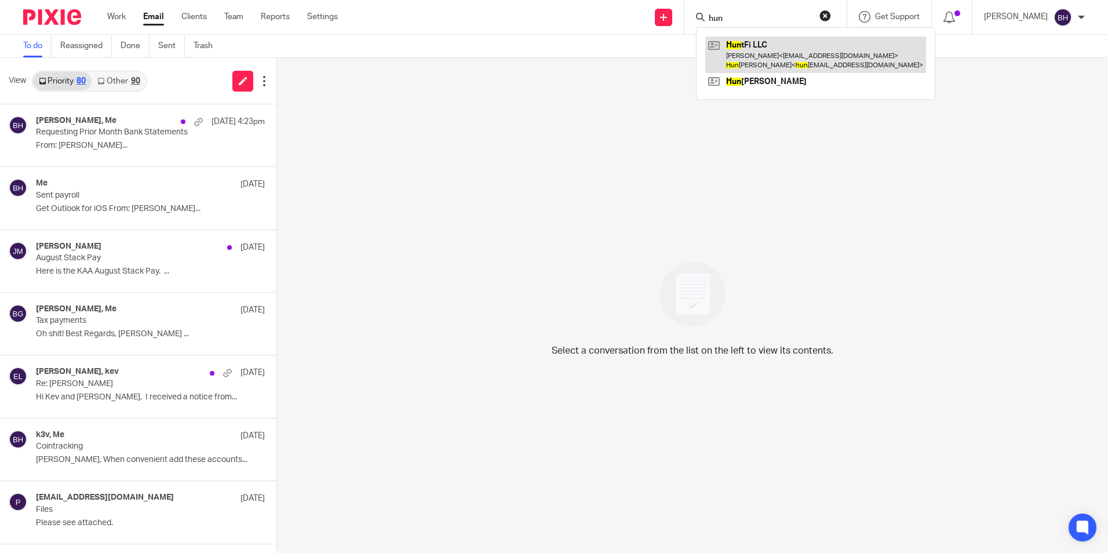
type input "hun"
click at [767, 48] on link at bounding box center [815, 55] width 221 height 36
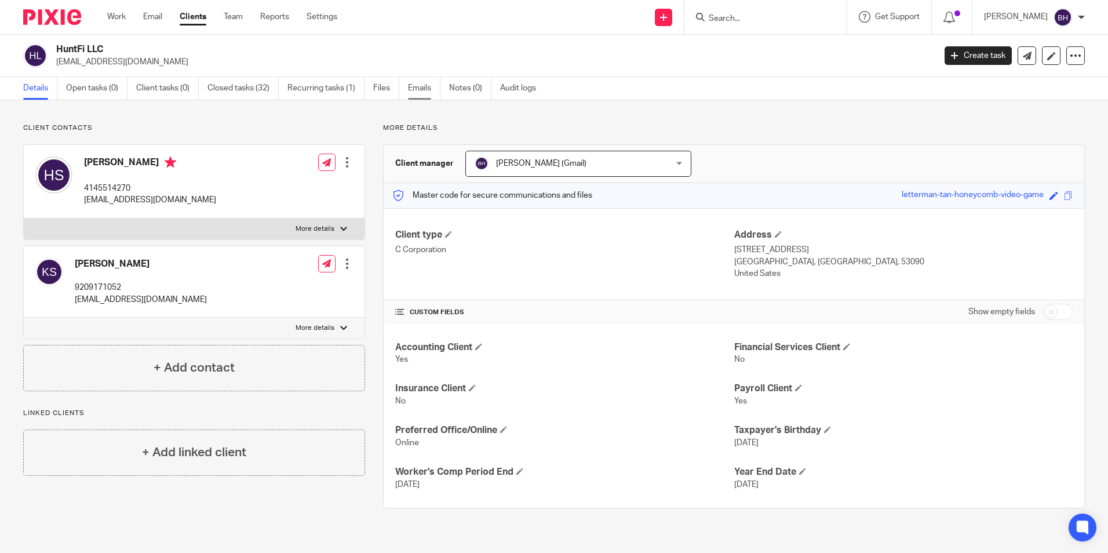
click at [433, 88] on link "Emails" at bounding box center [424, 88] width 32 height 23
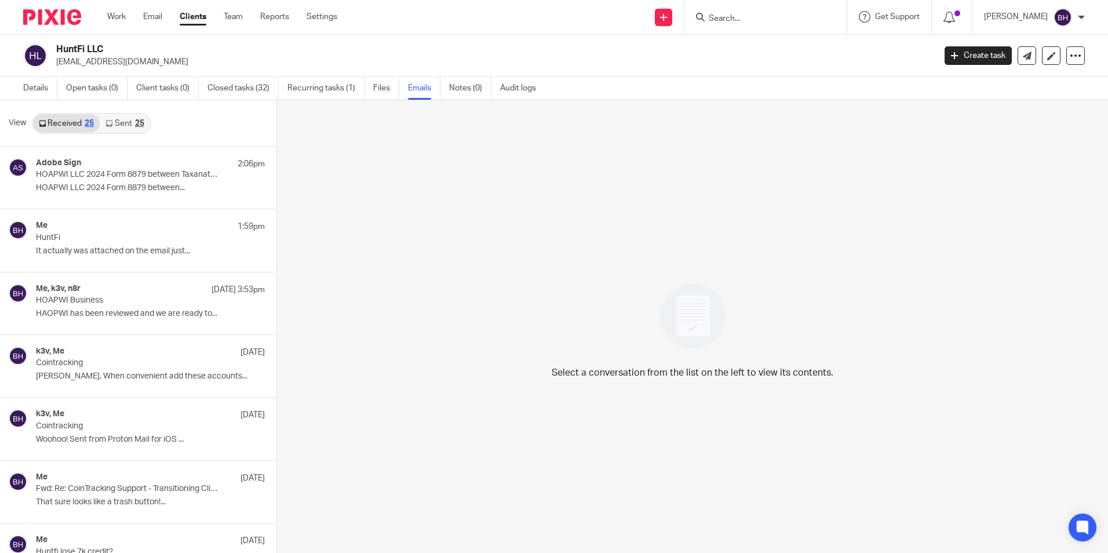
click at [128, 122] on link "Sent 25" at bounding box center [125, 123] width 50 height 19
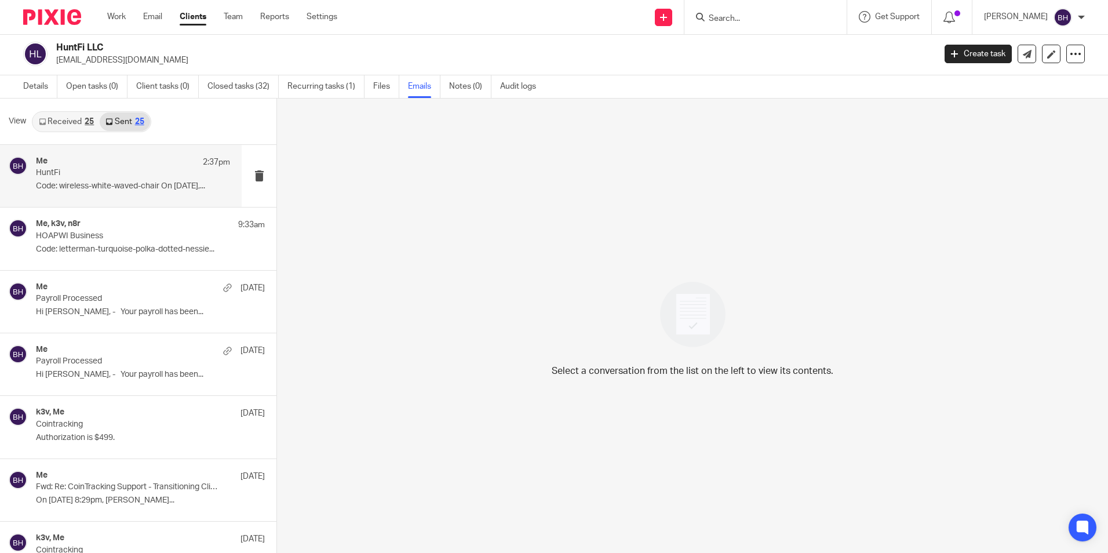
click at [107, 174] on p "HuntFi" at bounding box center [113, 173] width 155 height 10
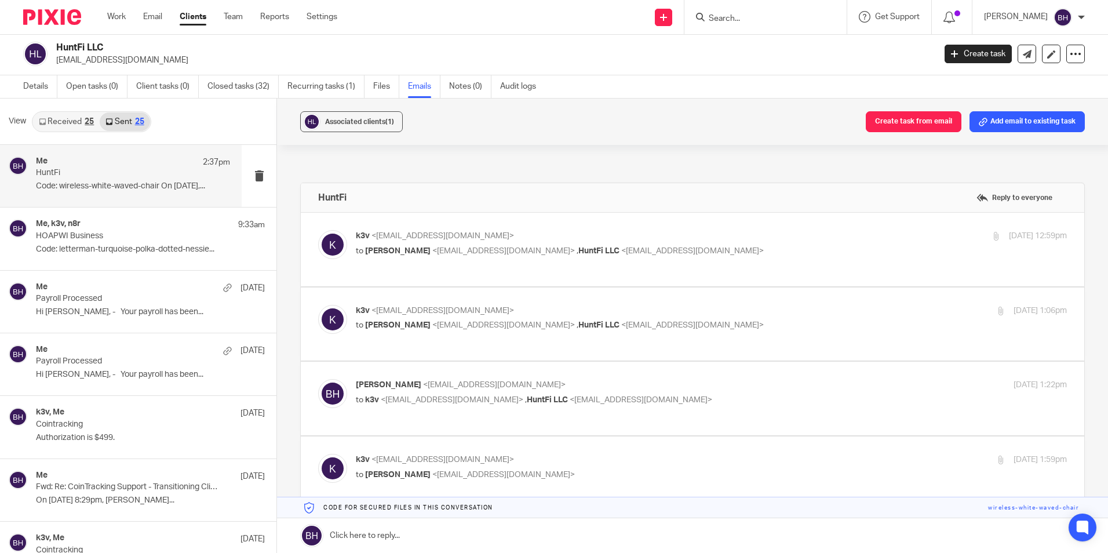
scroll to position [0, 0]
click at [411, 526] on link at bounding box center [692, 535] width 831 height 35
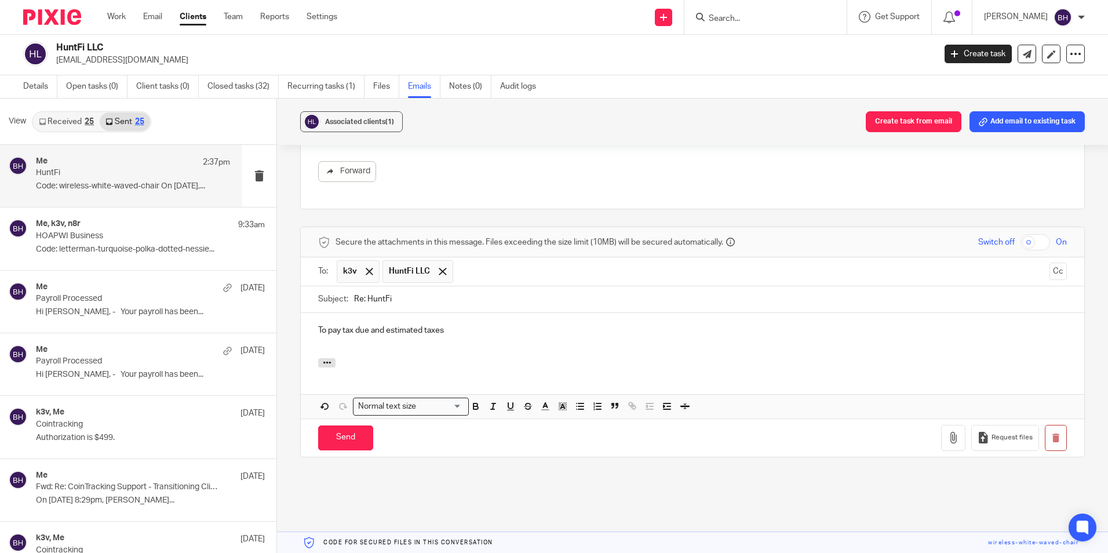
click at [327, 325] on p "To pay tax due and estimated taxes" at bounding box center [692, 331] width 749 height 12
click at [327, 325] on p "To business corporation pay tax due and estimated taxes" at bounding box center [692, 331] width 749 height 12
click at [533, 325] on p "To pay business corporation tax due and estimated taxes" at bounding box center [692, 331] width 749 height 12
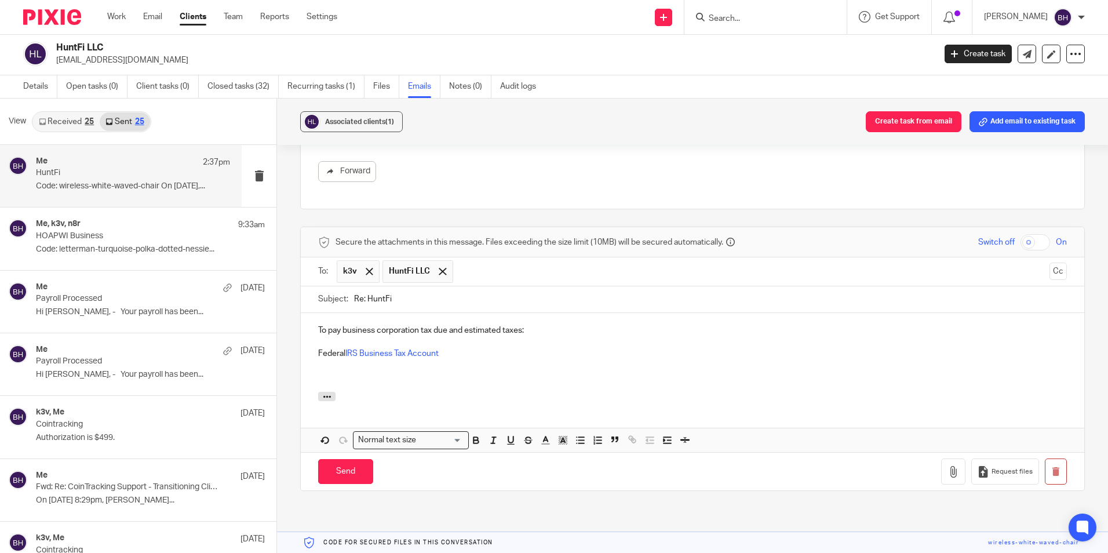
click at [315, 362] on div "To pay business corporation tax due and estimated taxes: Federal IRS Business T…" at bounding box center [693, 352] width 784 height 79
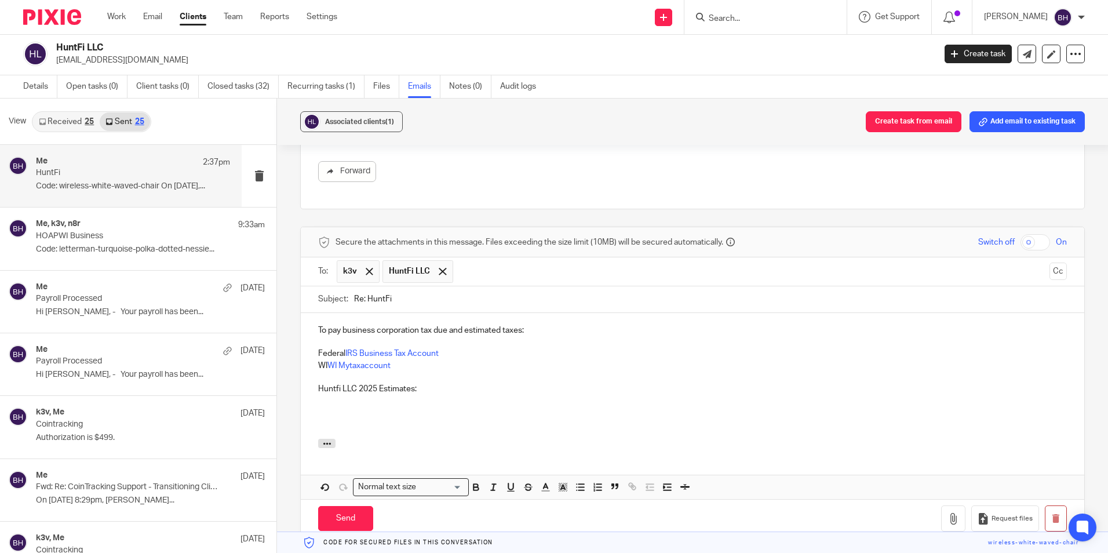
click at [321, 407] on p at bounding box center [692, 413] width 749 height 12
click at [337, 407] on p "9/15/25274" at bounding box center [692, 413] width 749 height 12
click at [344, 407] on p "9/15/25274" at bounding box center [692, 413] width 749 height 12
click at [315, 403] on div "To pay business corporation tax due and estimated taxes: Federal IRS Business T…" at bounding box center [693, 376] width 784 height 126
drag, startPoint x: 374, startPoint y: 401, endPoint x: 338, endPoint y: 402, distance: 36.5
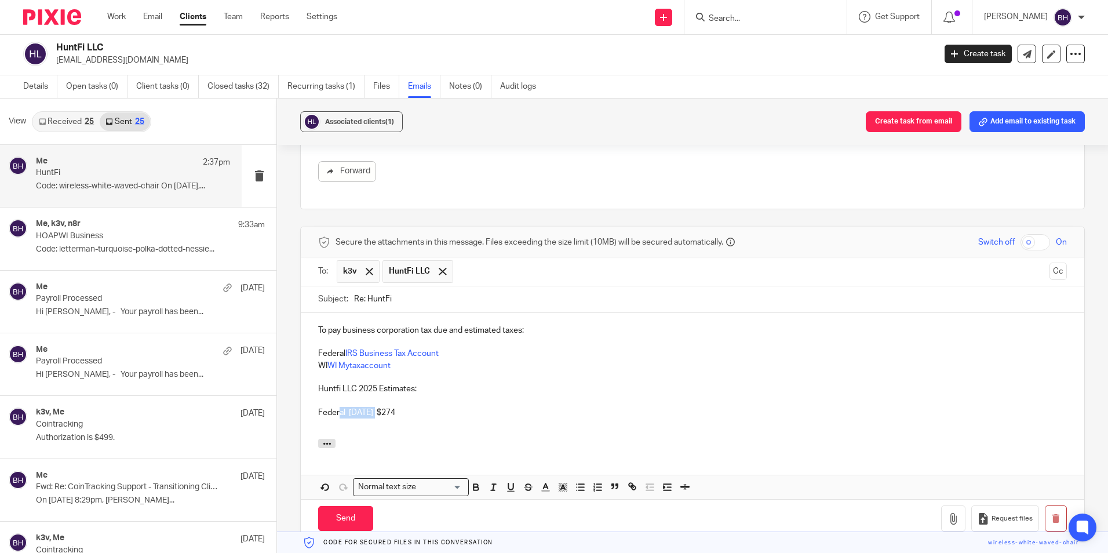
click at [338, 407] on p "Federal [DATE] $274" at bounding box center [692, 413] width 749 height 12
drag, startPoint x: 402, startPoint y: 406, endPoint x: 314, endPoint y: 403, distance: 88.1
click at [314, 403] on div "To pay business corporation tax due and estimated taxes: Federal IRS Business T…" at bounding box center [693, 376] width 784 height 126
drag, startPoint x: 425, startPoint y: 379, endPoint x: 310, endPoint y: 380, distance: 115.4
click at [310, 380] on div "To pay business corporation tax due and estimated taxes: Federal IRS Business T…" at bounding box center [693, 376] width 784 height 126
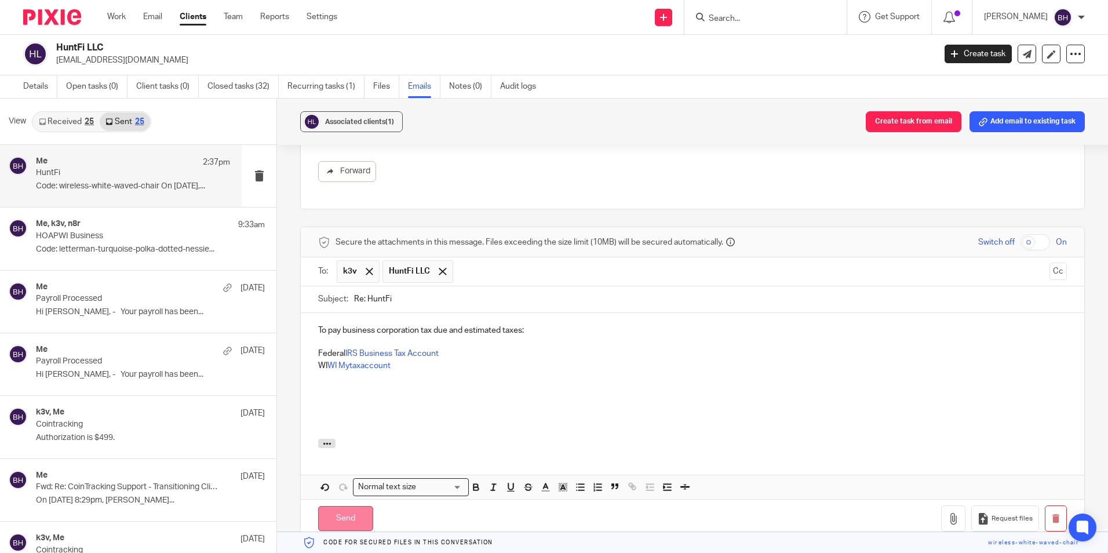
click at [343, 507] on input "Send" at bounding box center [345, 518] width 55 height 25
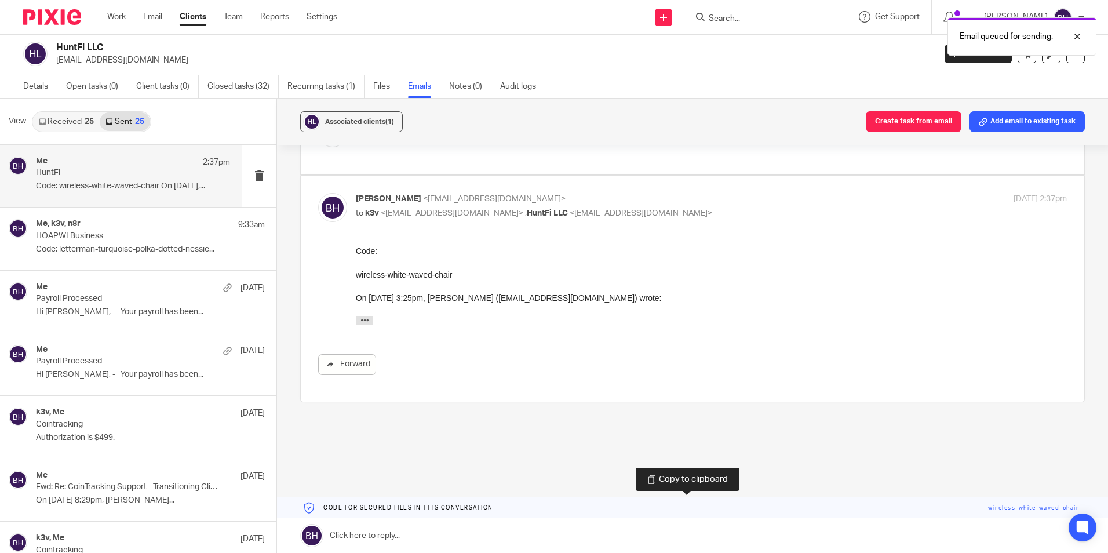
scroll to position [625, 0]
